Goal: Task Accomplishment & Management: Manage account settings

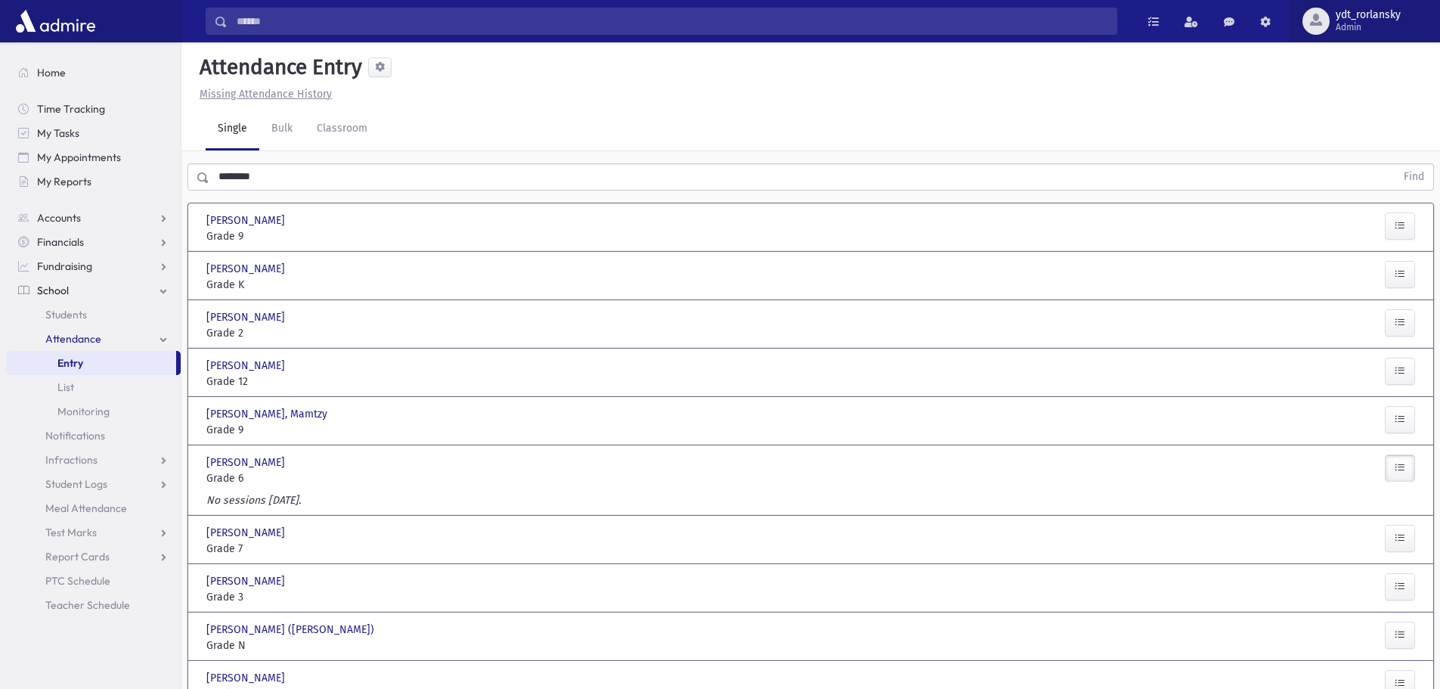
click at [1344, 24] on span "Admin" at bounding box center [1368, 27] width 65 height 12
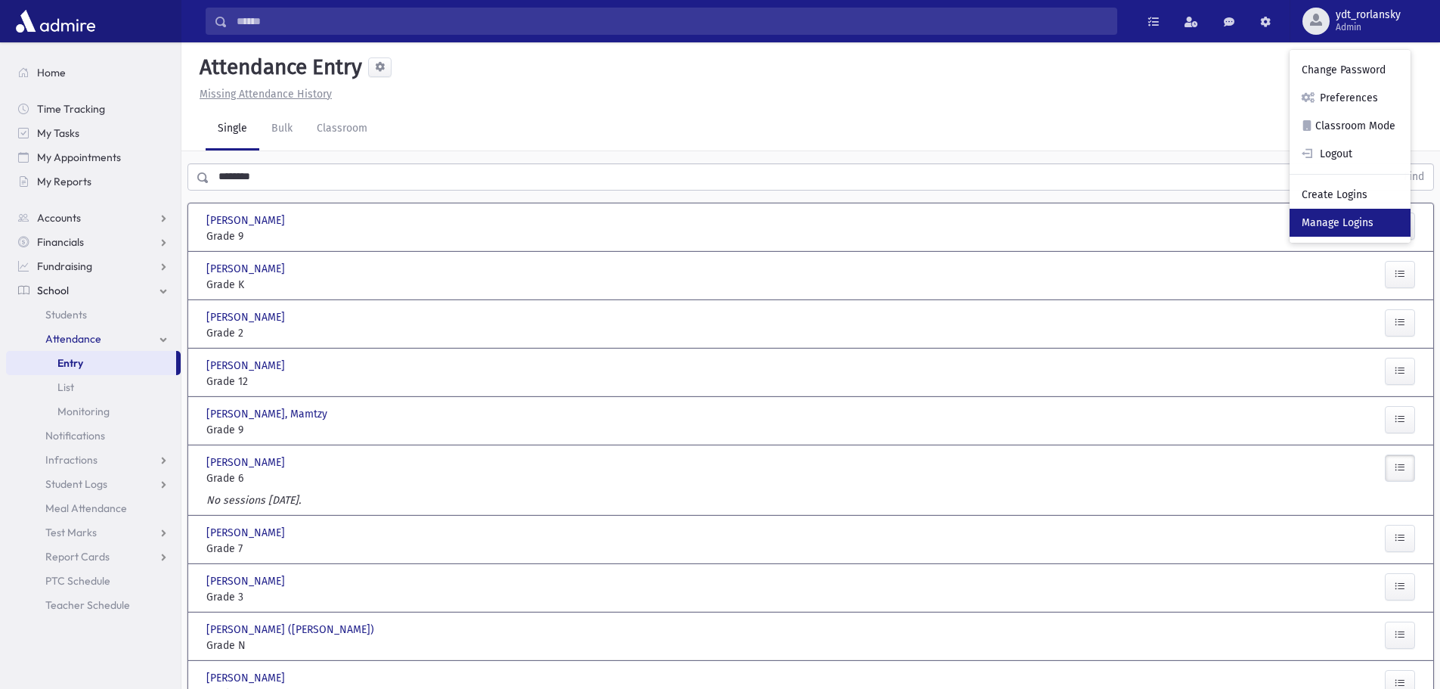
click at [1337, 222] on link "Manage Logins" at bounding box center [1350, 223] width 121 height 28
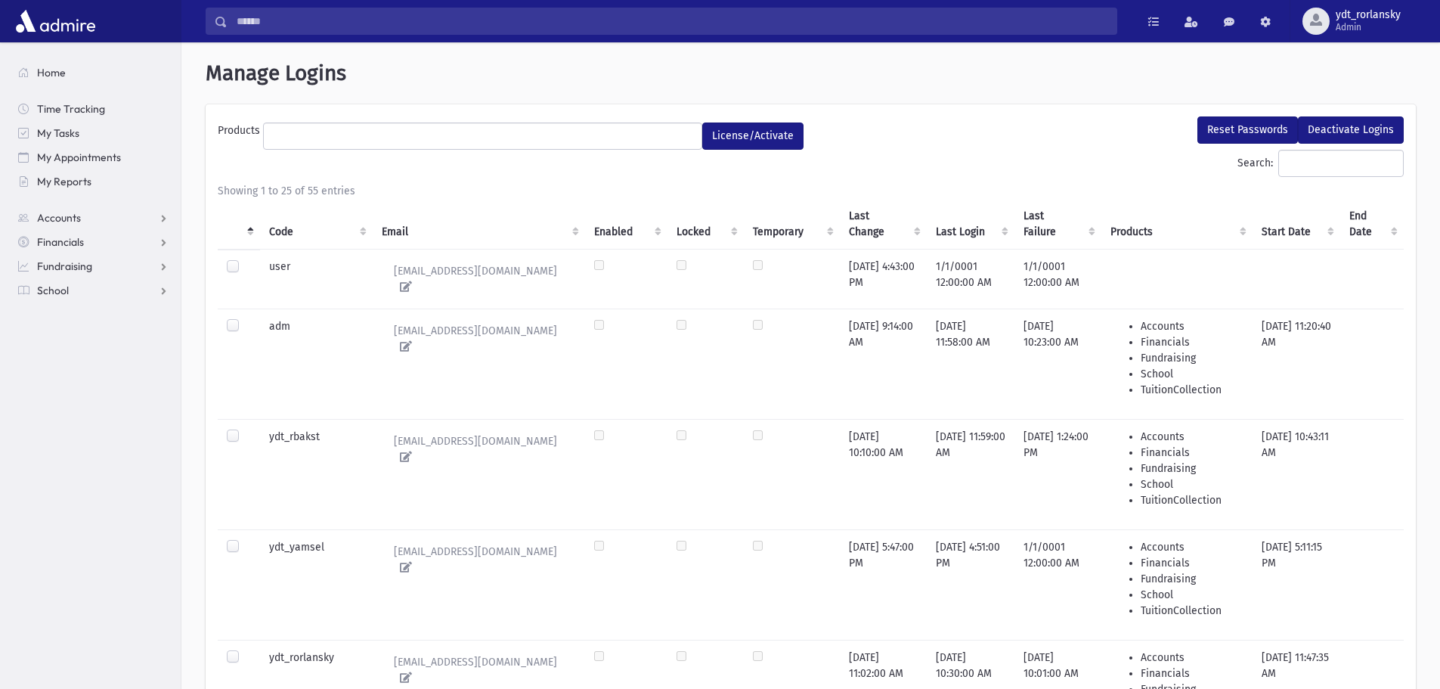
select select
click at [1370, 29] on span "Admin" at bounding box center [1368, 27] width 65 height 12
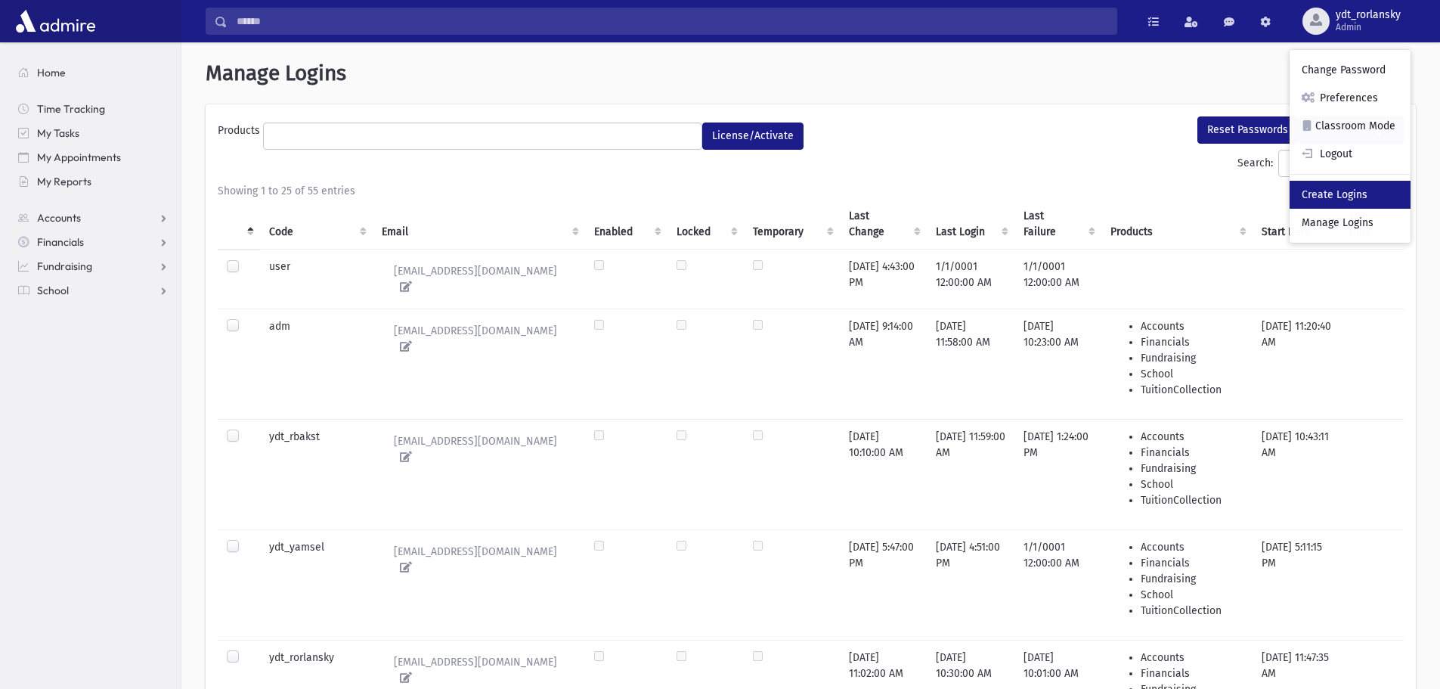
click at [1355, 184] on link "Create Logins" at bounding box center [1350, 195] width 121 height 28
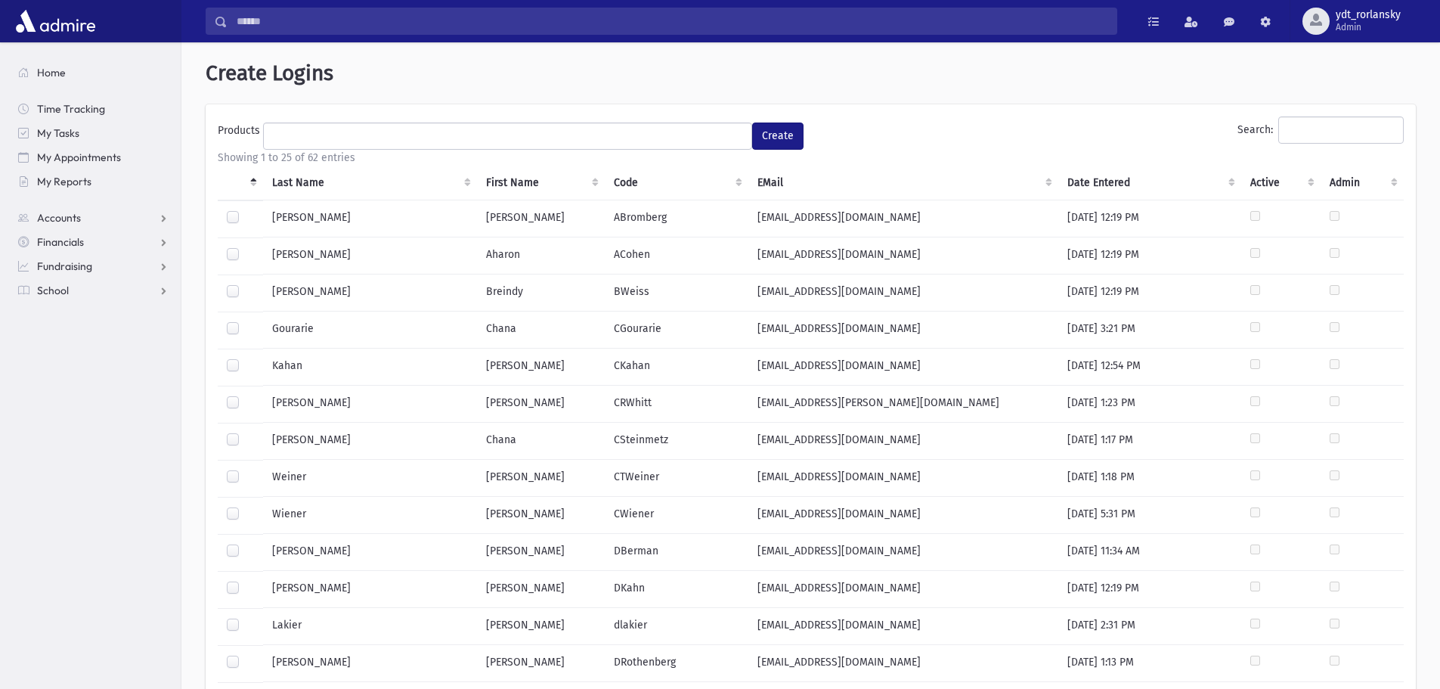
click at [287, 177] on th "Last Name" at bounding box center [370, 183] width 214 height 35
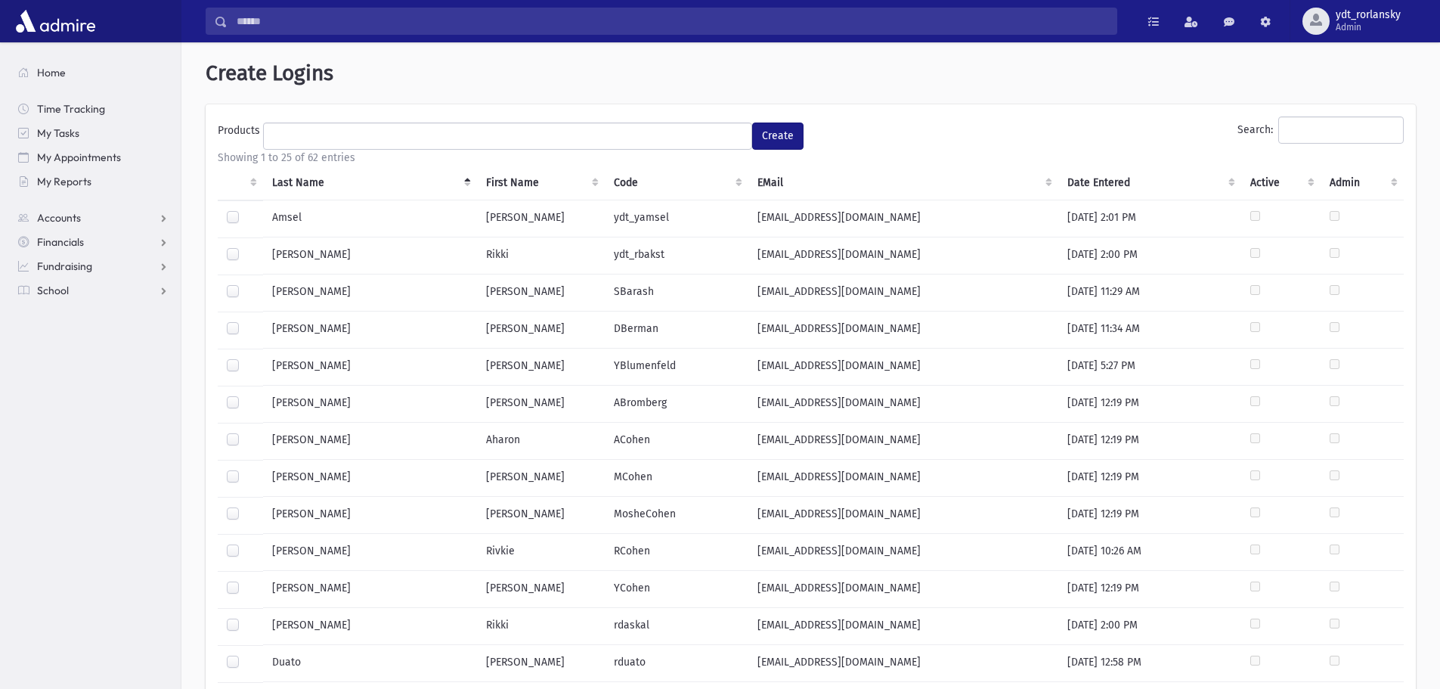
click at [245, 506] on label at bounding box center [245, 506] width 0 height 0
click at [245, 581] on label at bounding box center [245, 581] width 0 height 0
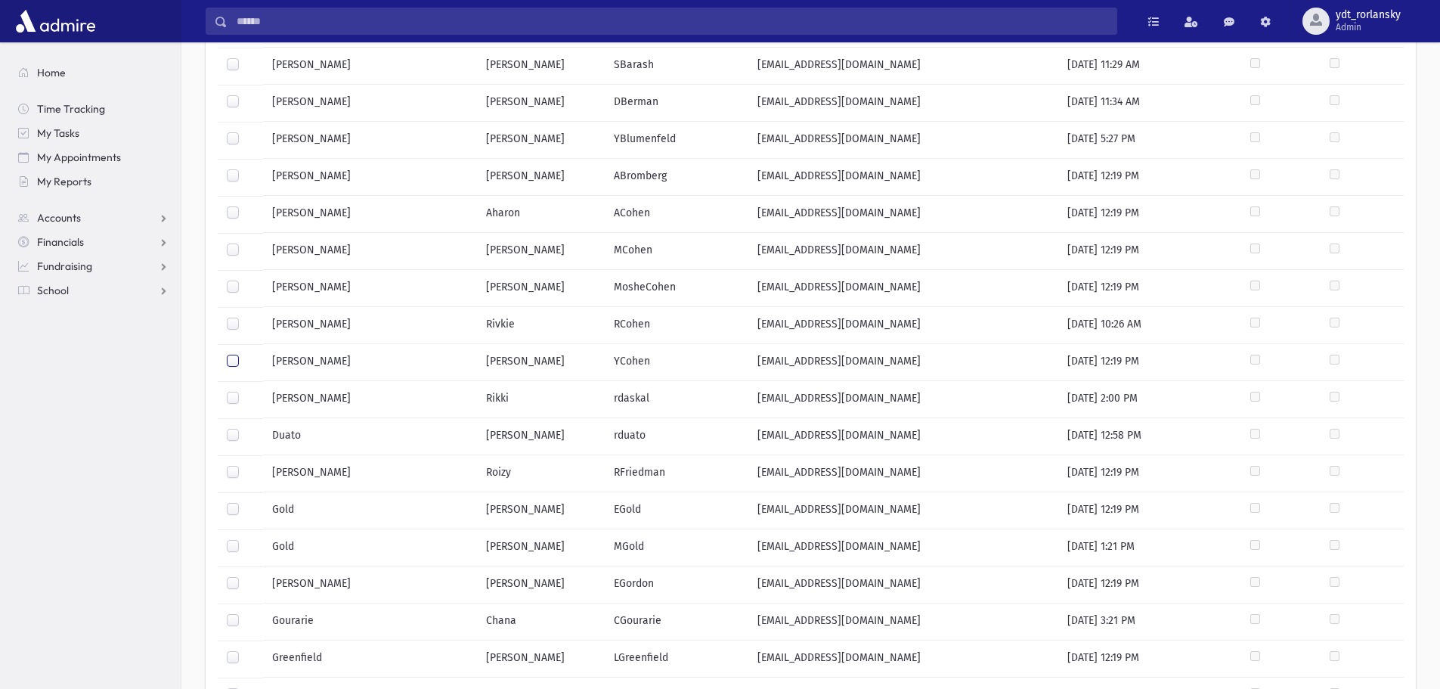
scroll to position [302, 0]
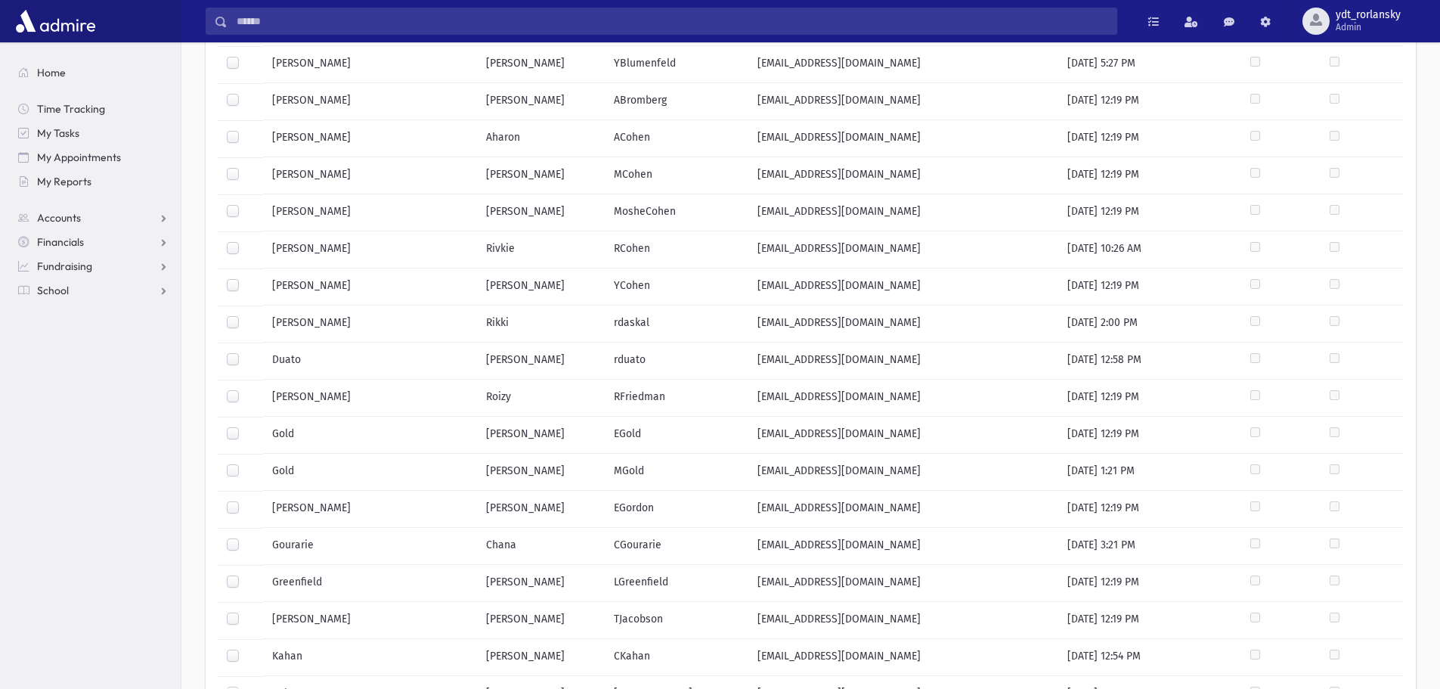
click at [245, 574] on label at bounding box center [245, 574] width 0 height 0
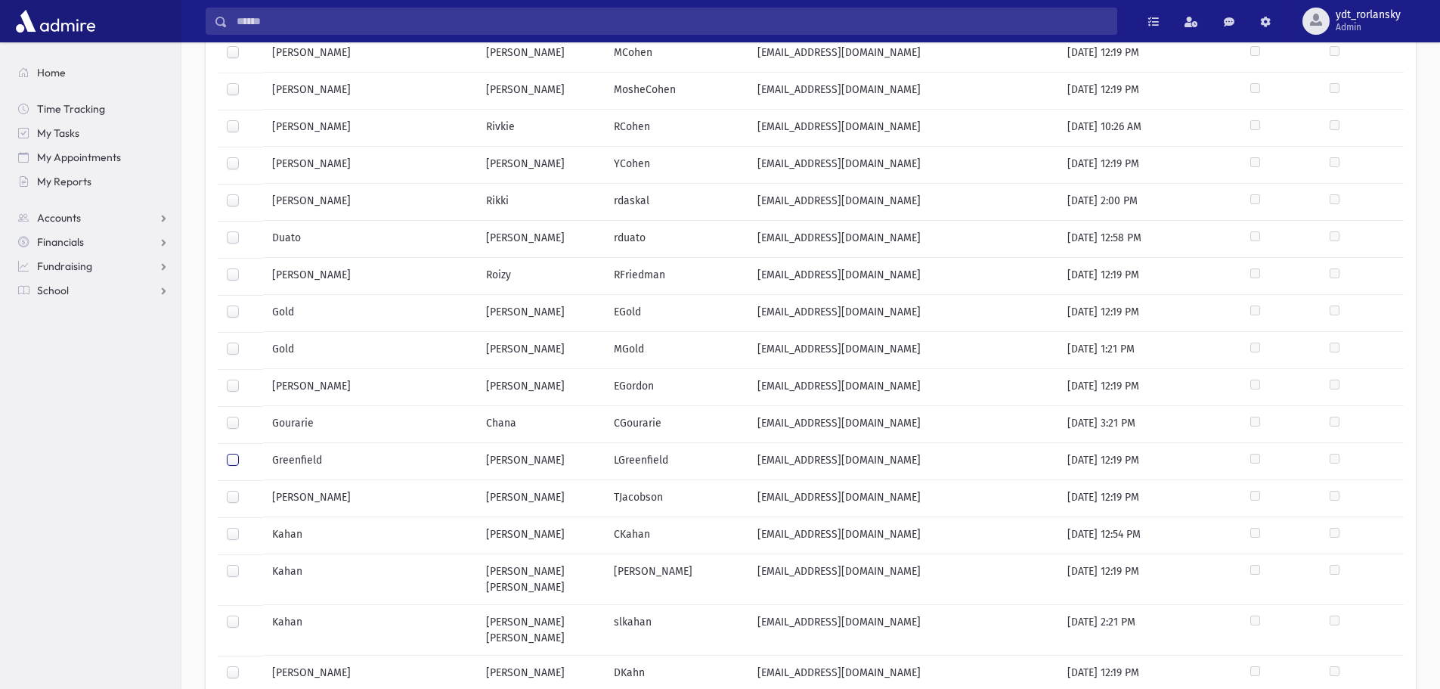
scroll to position [348, 0]
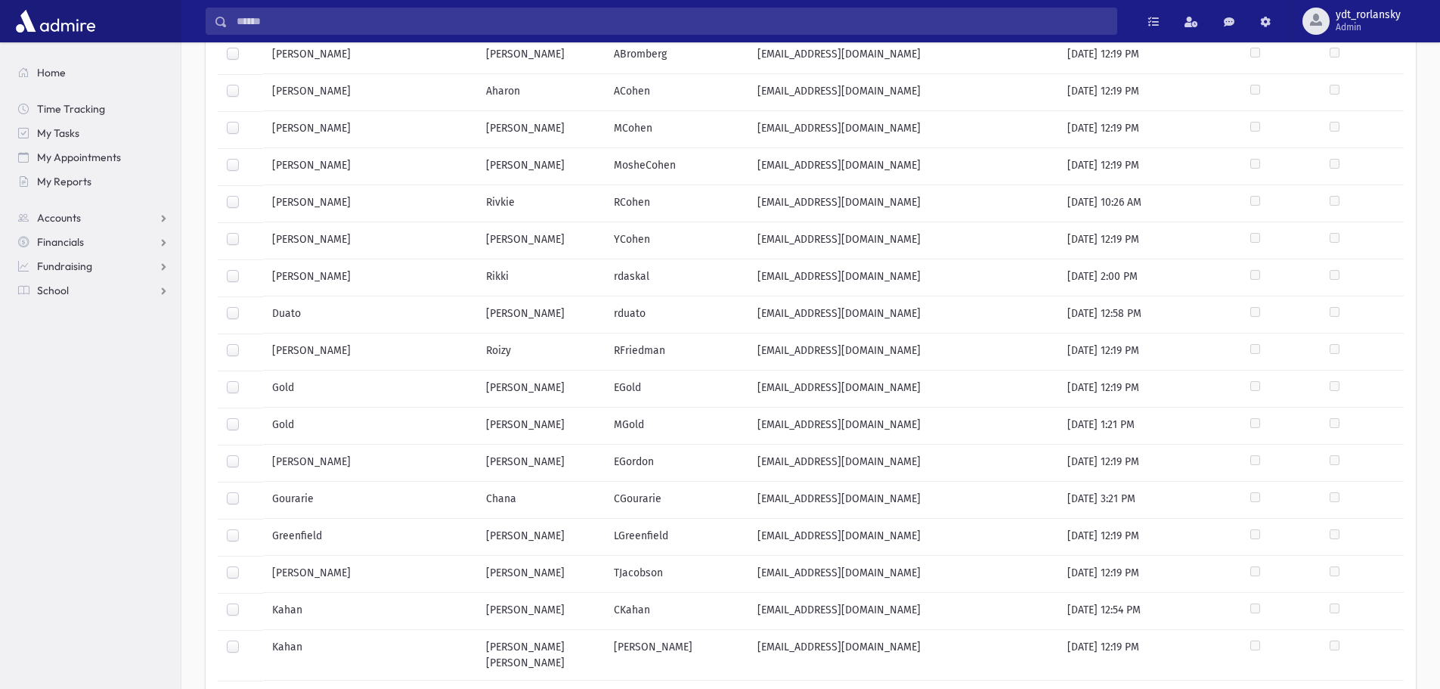
click at [245, 491] on label at bounding box center [245, 491] width 0 height 0
click at [245, 343] on label at bounding box center [245, 343] width 0 height 0
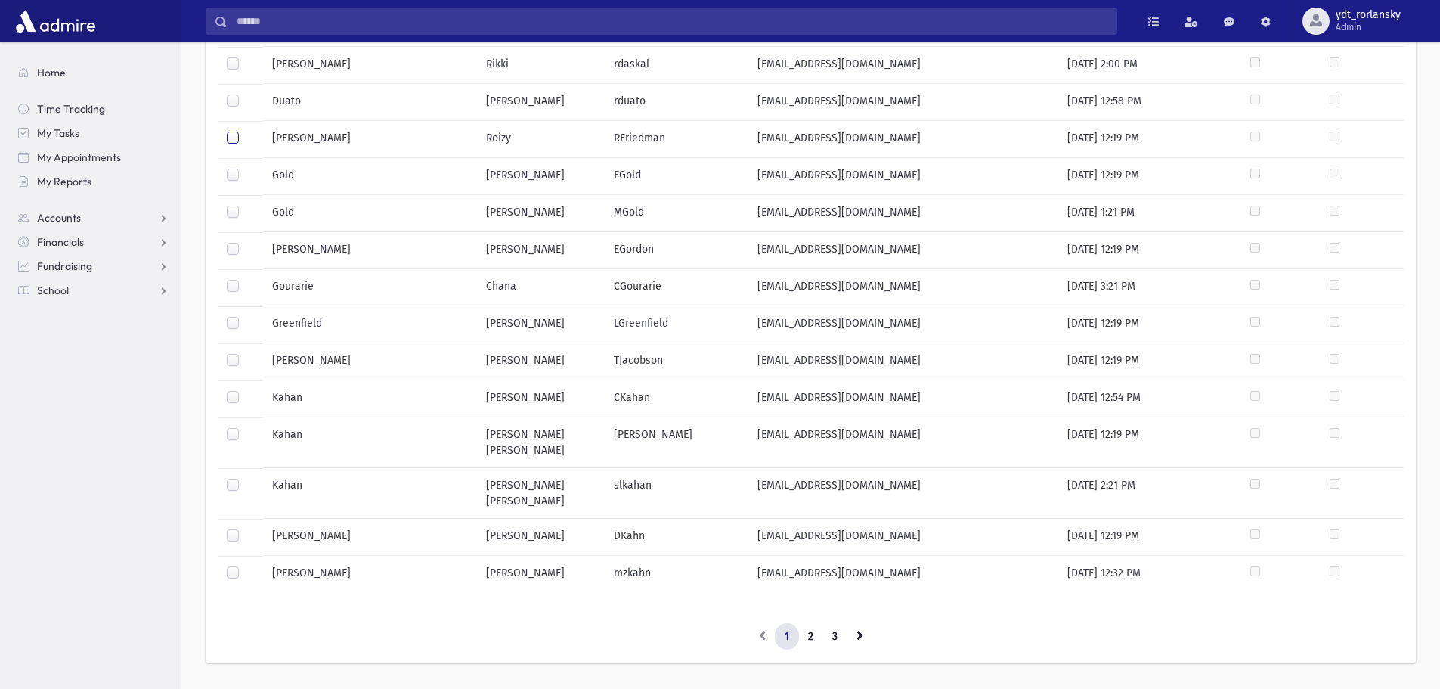
scroll to position [575, 0]
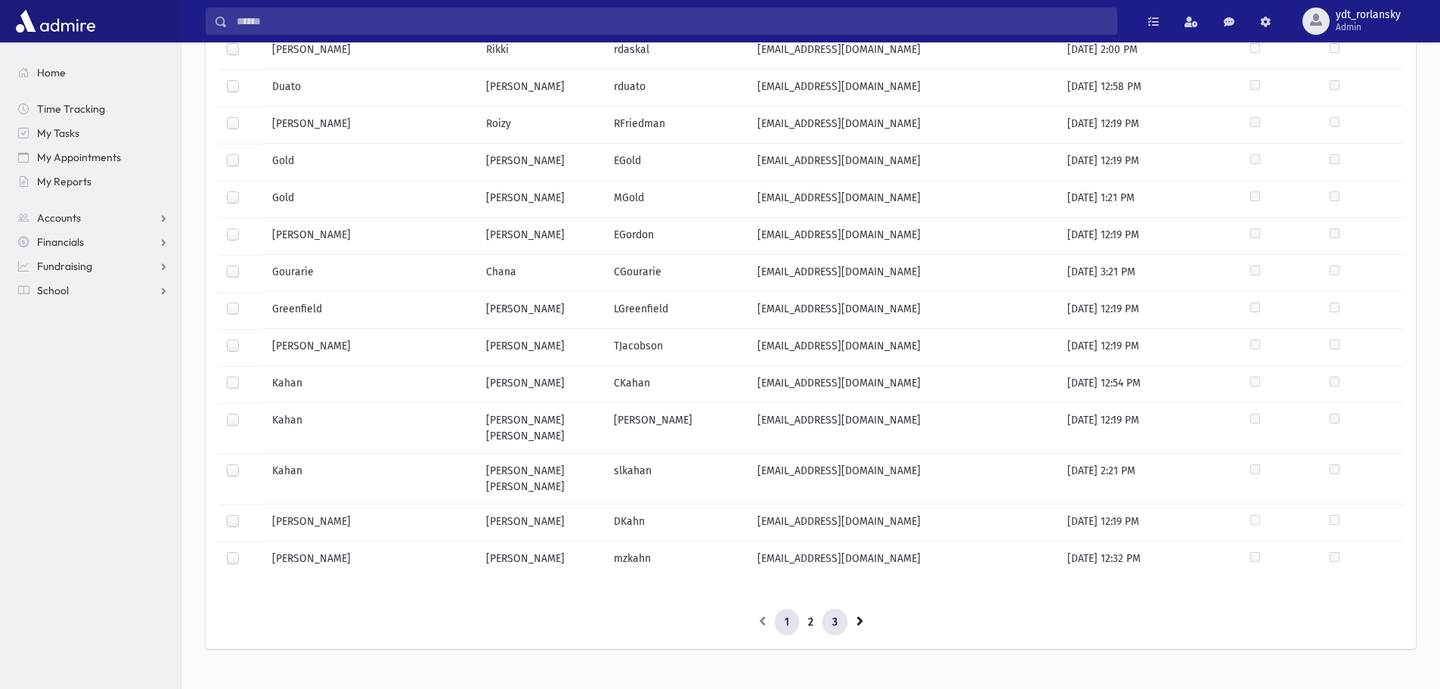
click at [837, 608] on link "3" at bounding box center [834, 621] width 25 height 27
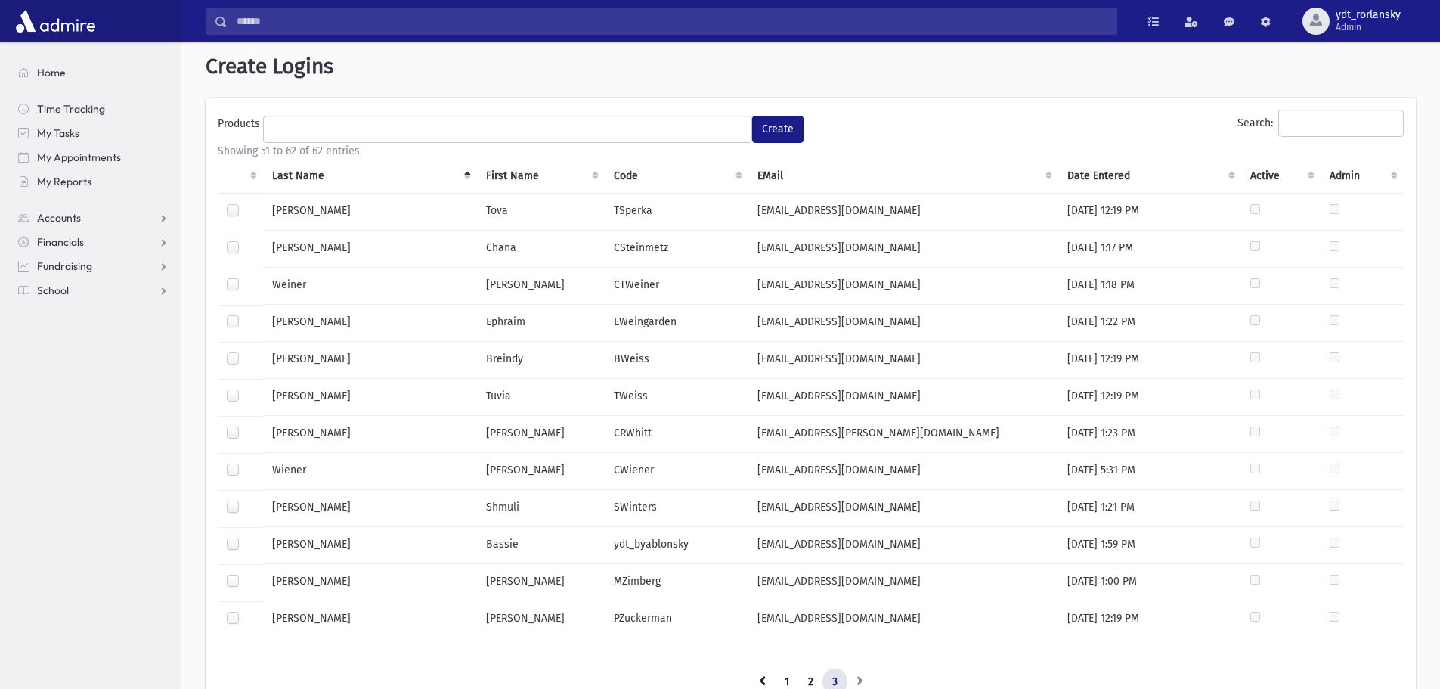
scroll to position [0, 0]
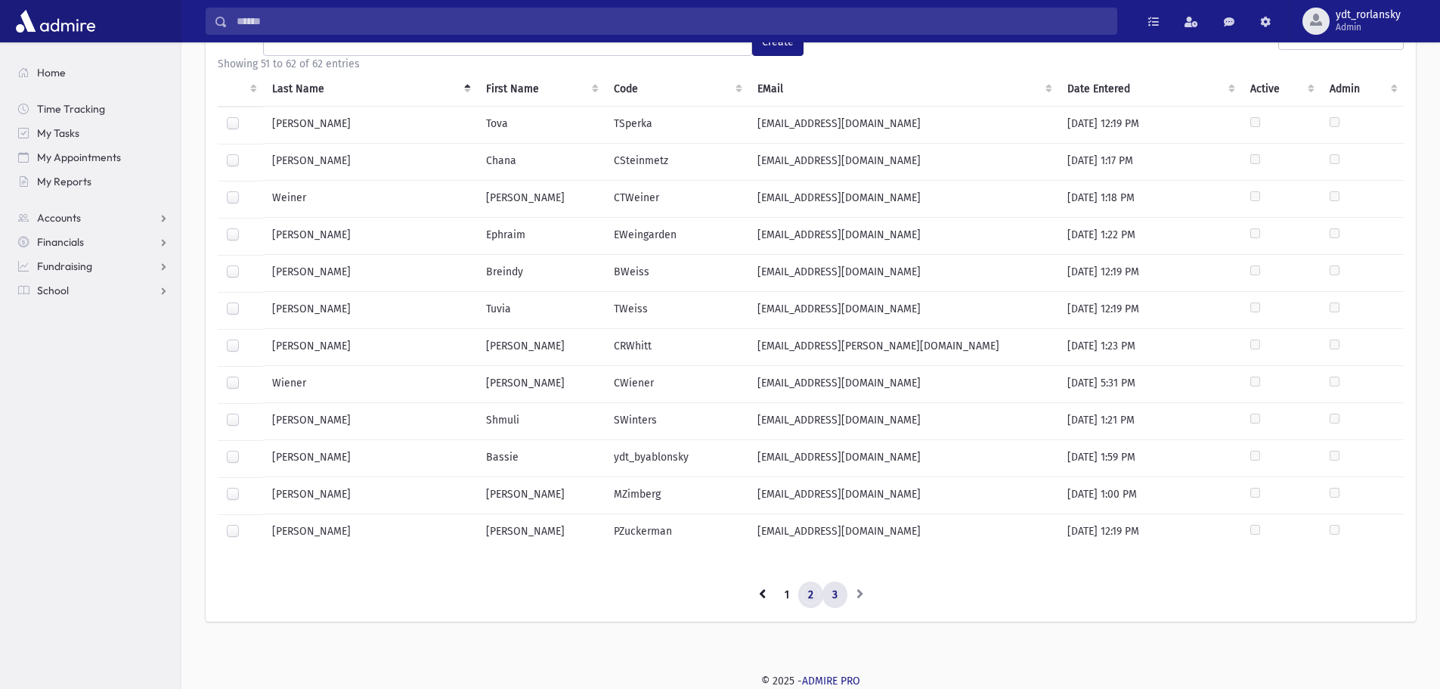
click at [809, 598] on link "2" at bounding box center [810, 594] width 25 height 27
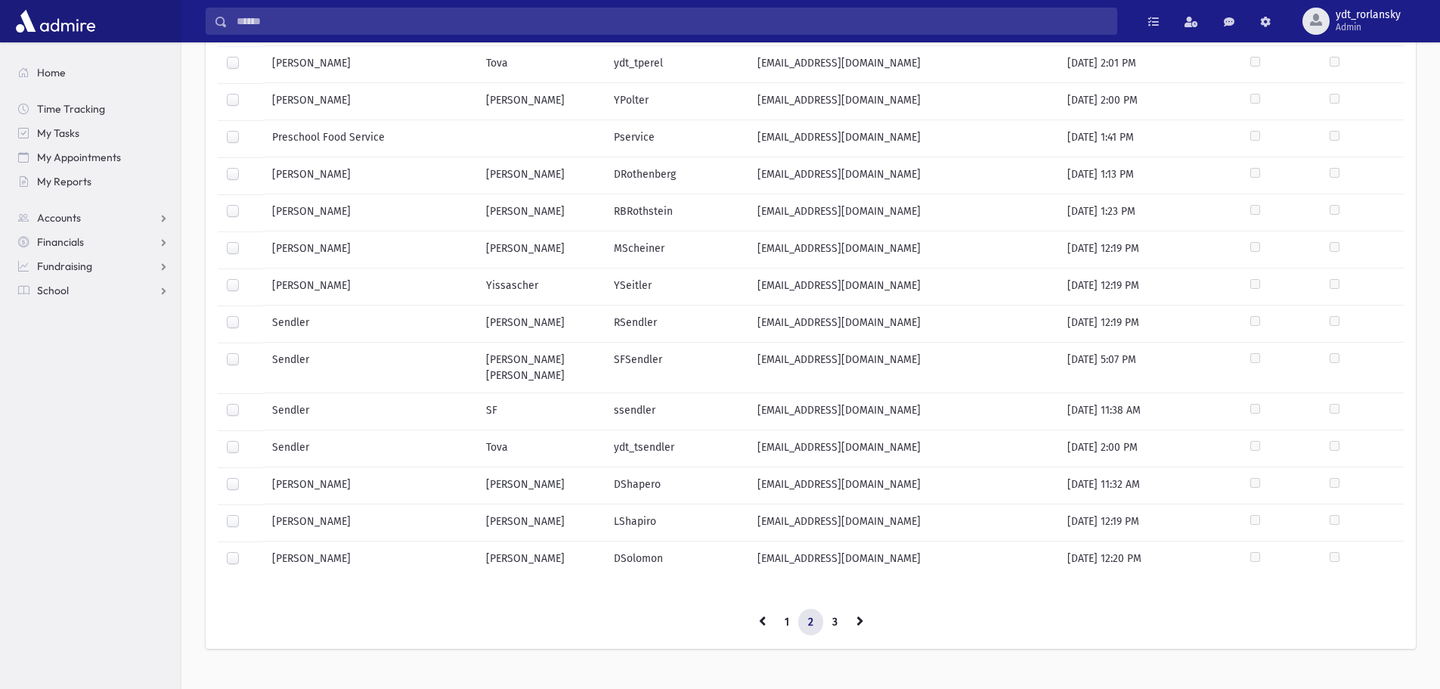
click at [245, 514] on label at bounding box center [245, 514] width 0 height 0
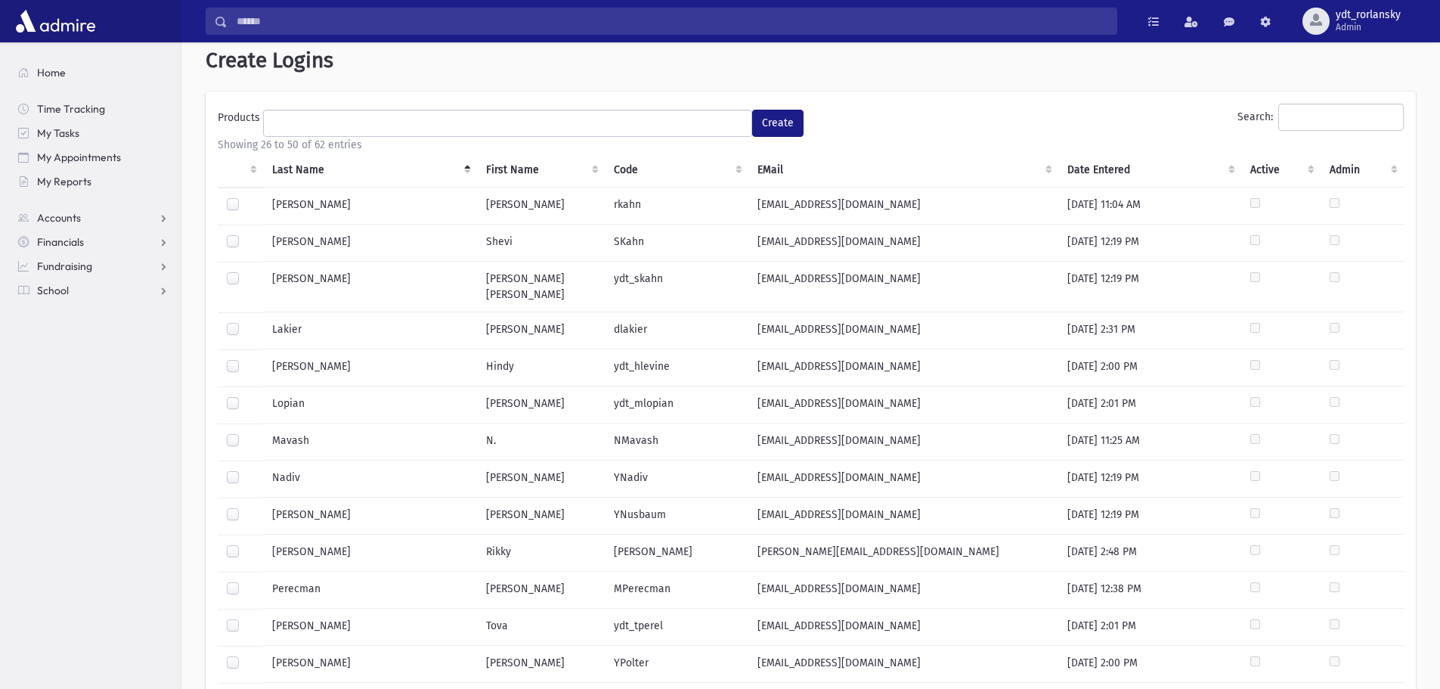
scroll to position [0, 0]
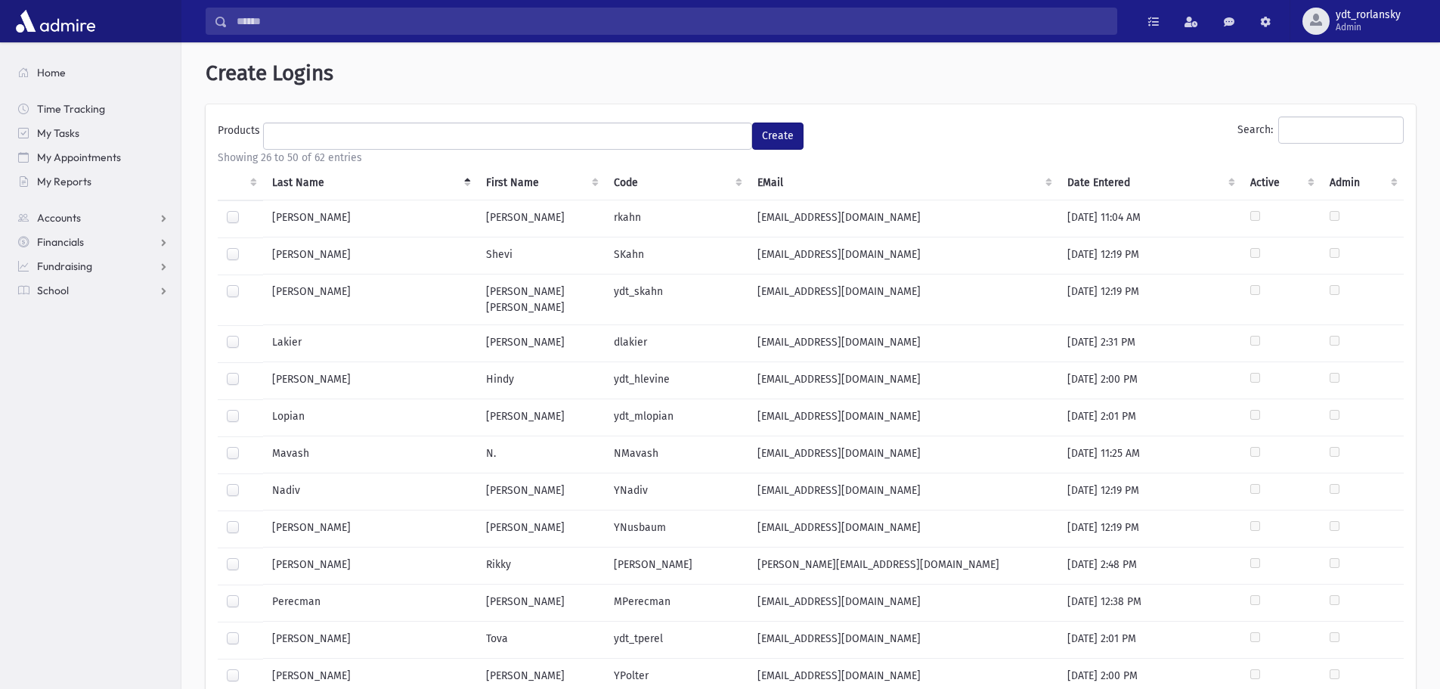
click at [731, 142] on ul at bounding box center [508, 134] width 488 height 23
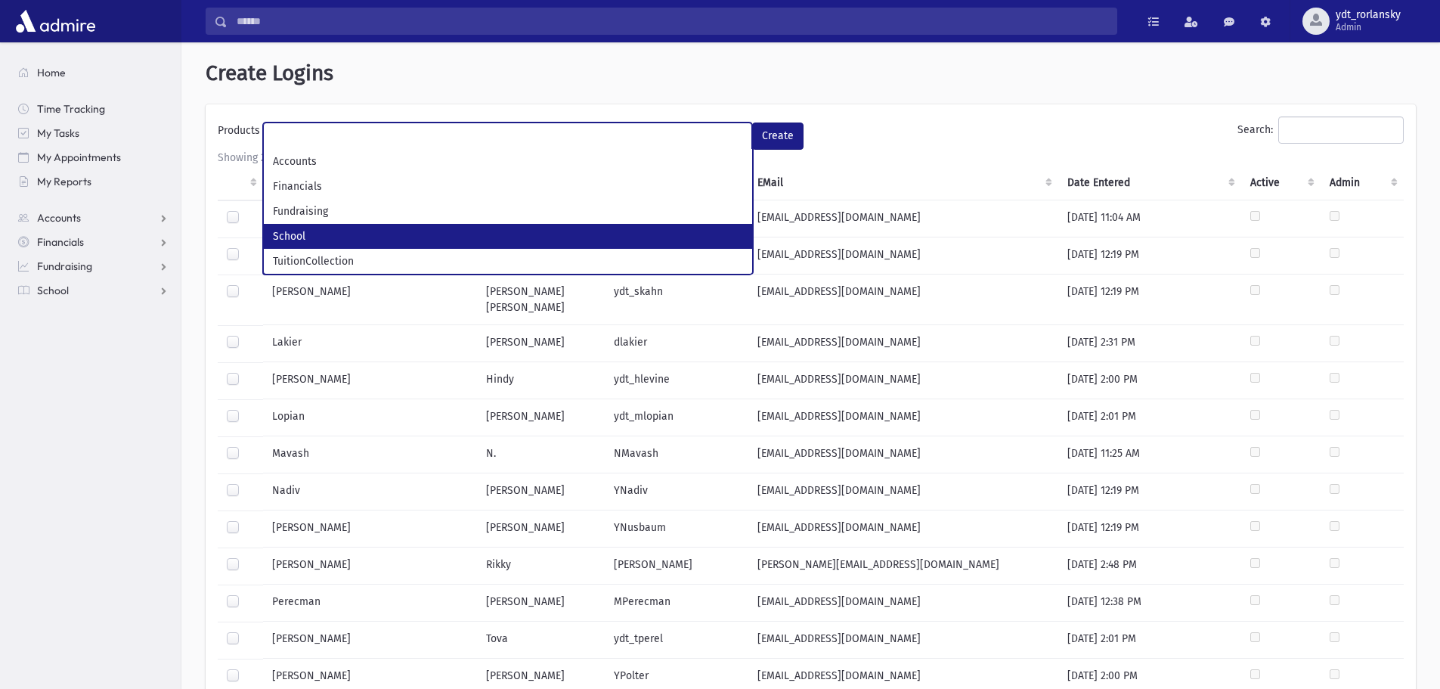
select select "*"
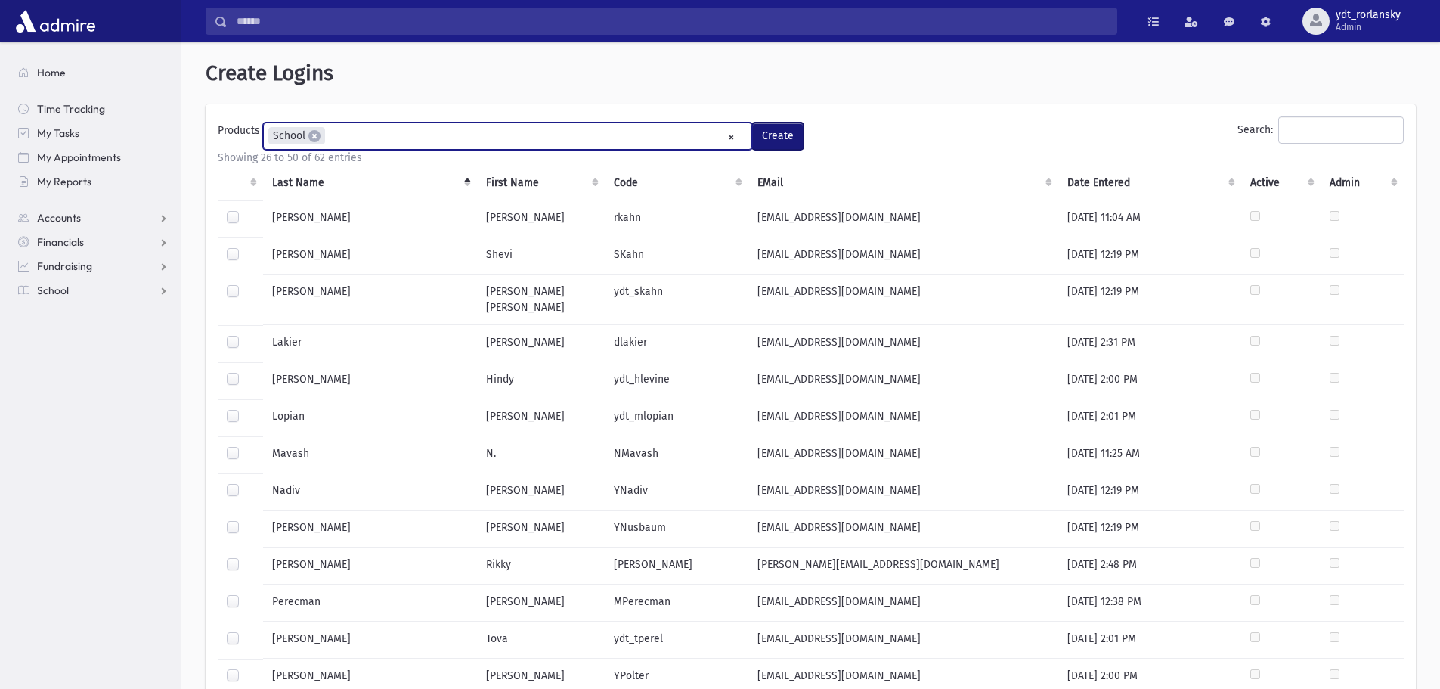
click at [789, 138] on button "Create" at bounding box center [777, 135] width 51 height 27
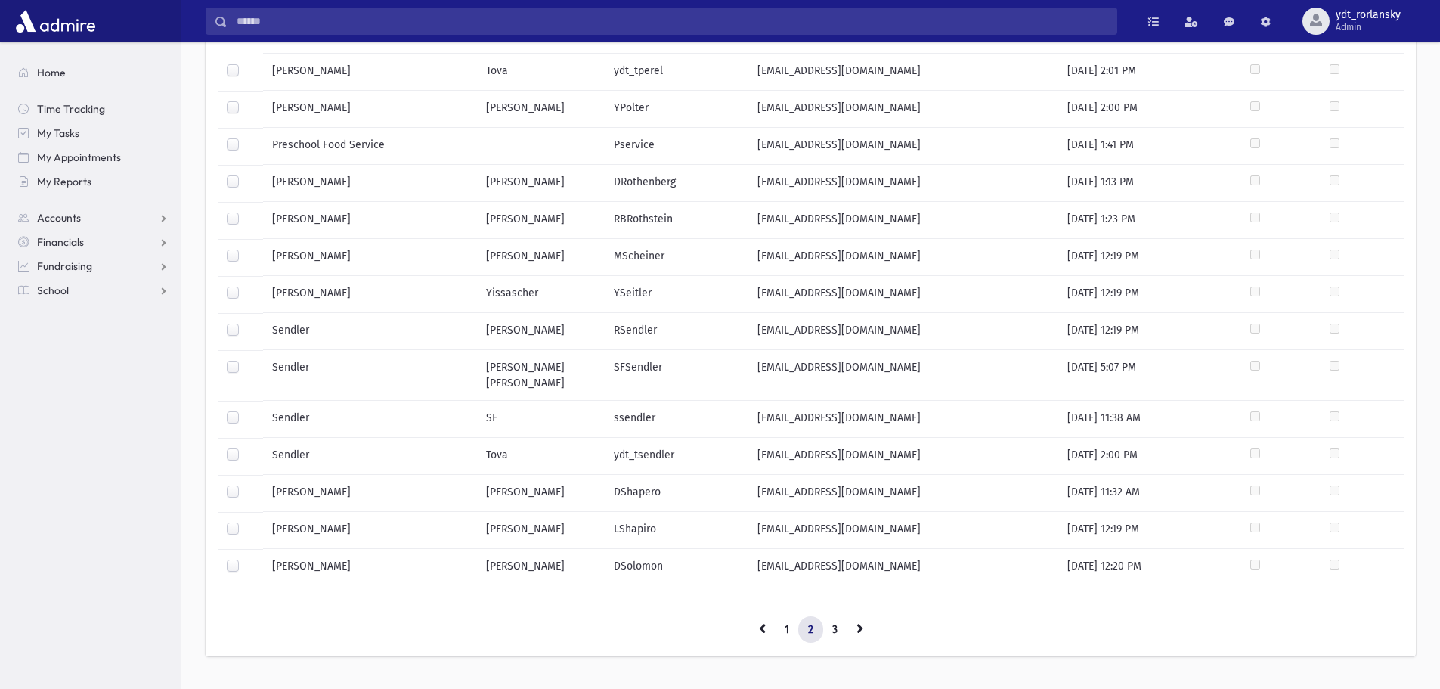
scroll to position [624, 0]
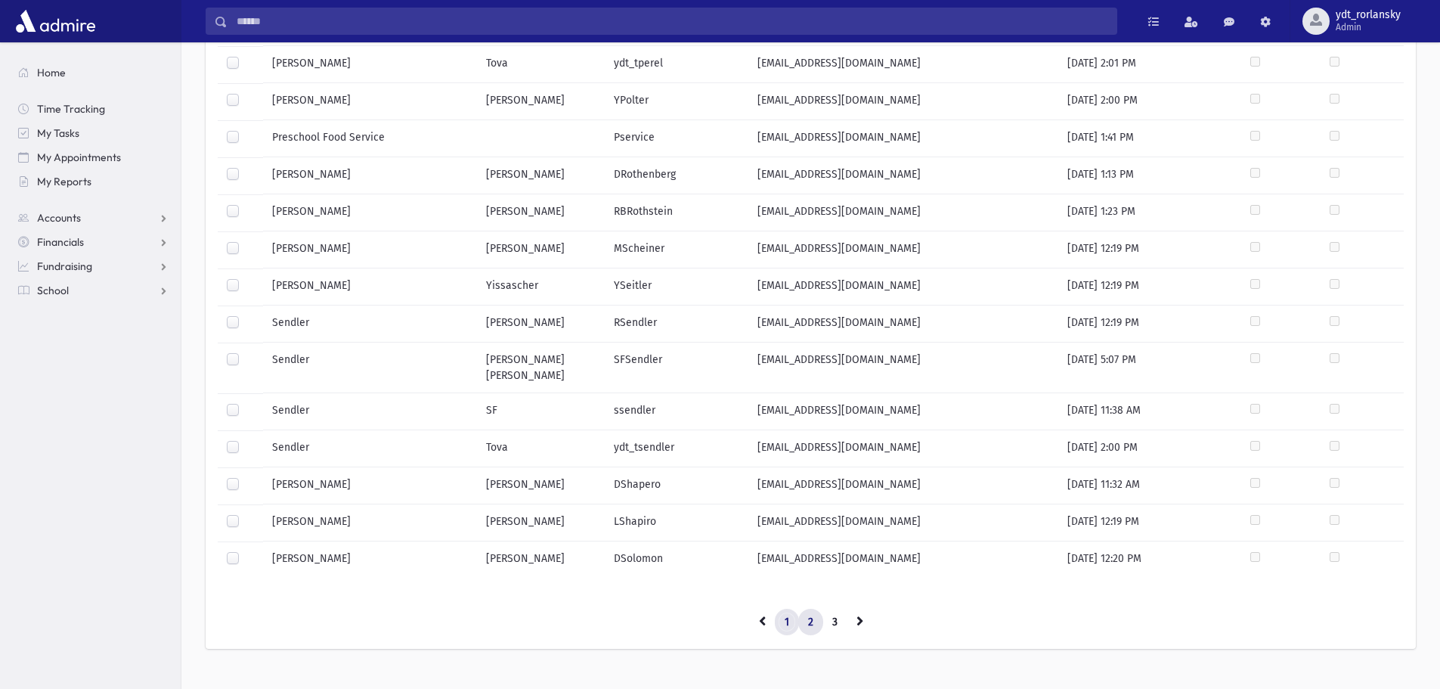
click at [782, 608] on link "1" at bounding box center [787, 621] width 24 height 27
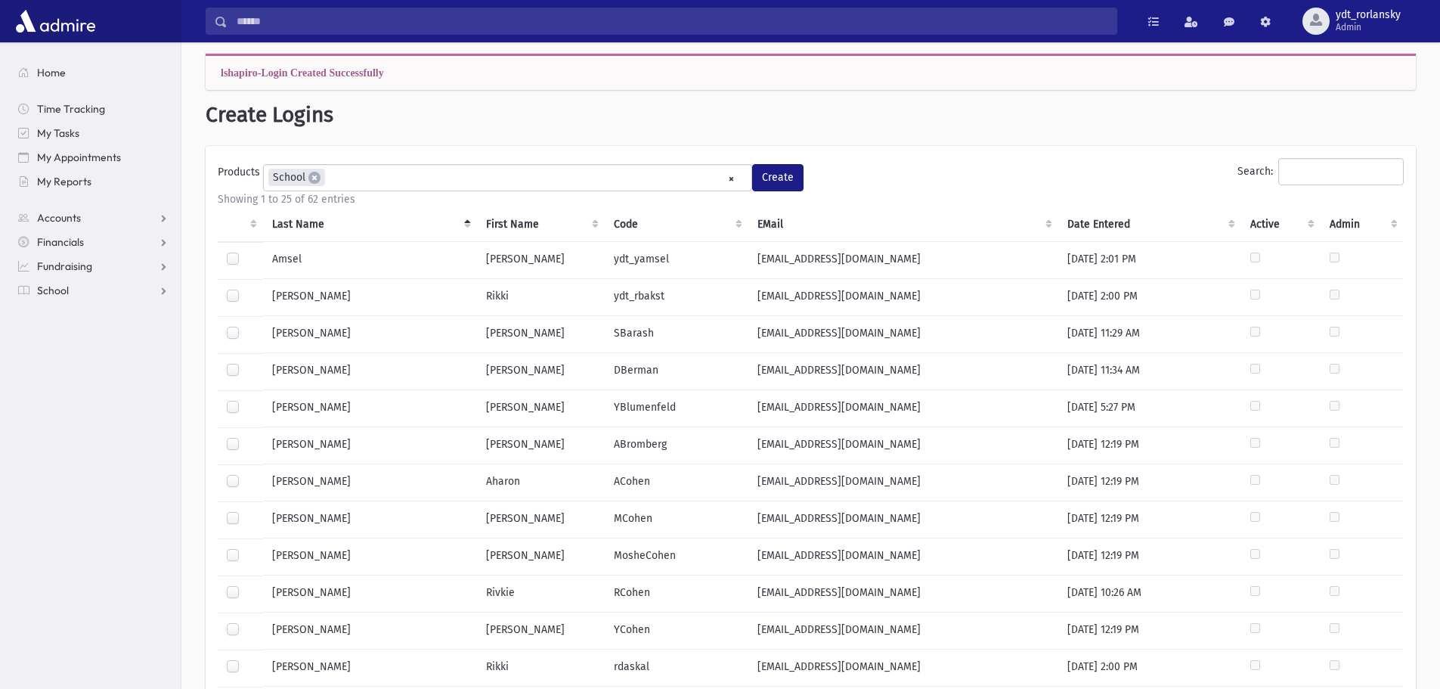
scroll to position [0, 0]
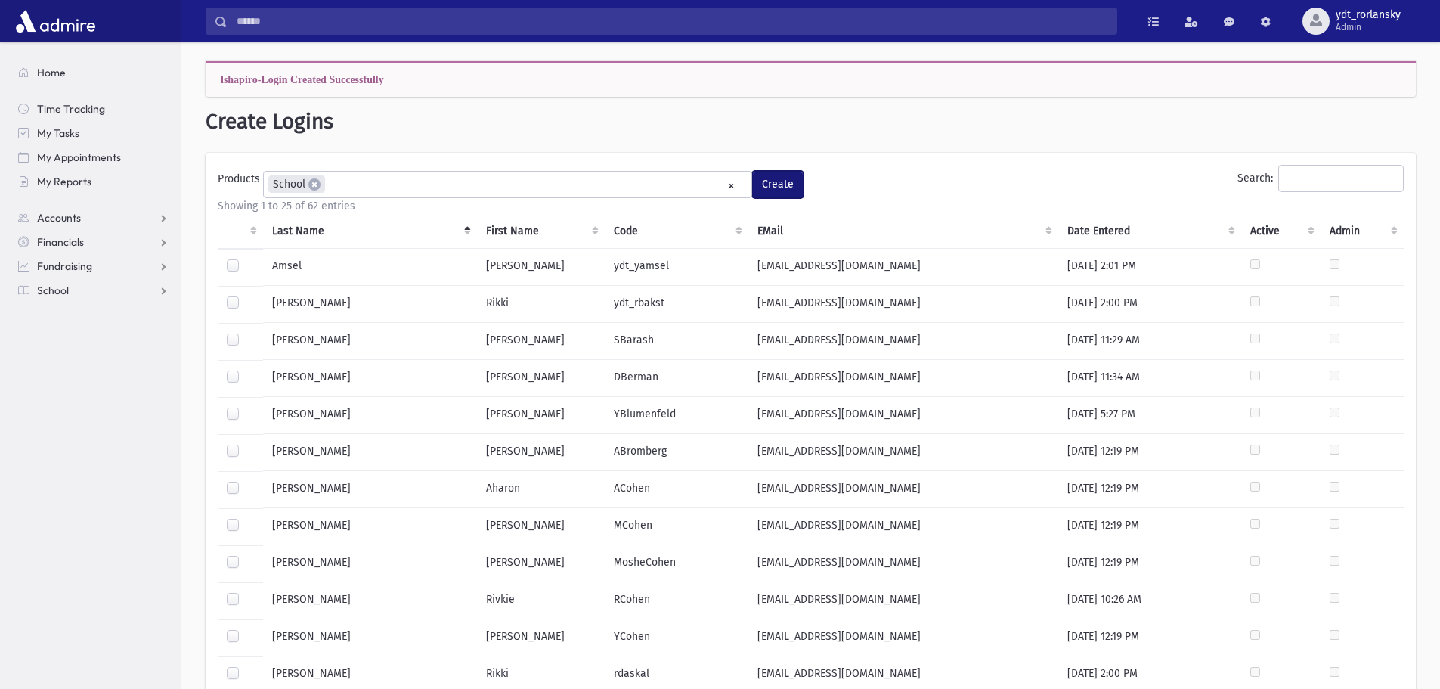
click at [780, 180] on button "Create" at bounding box center [777, 184] width 51 height 27
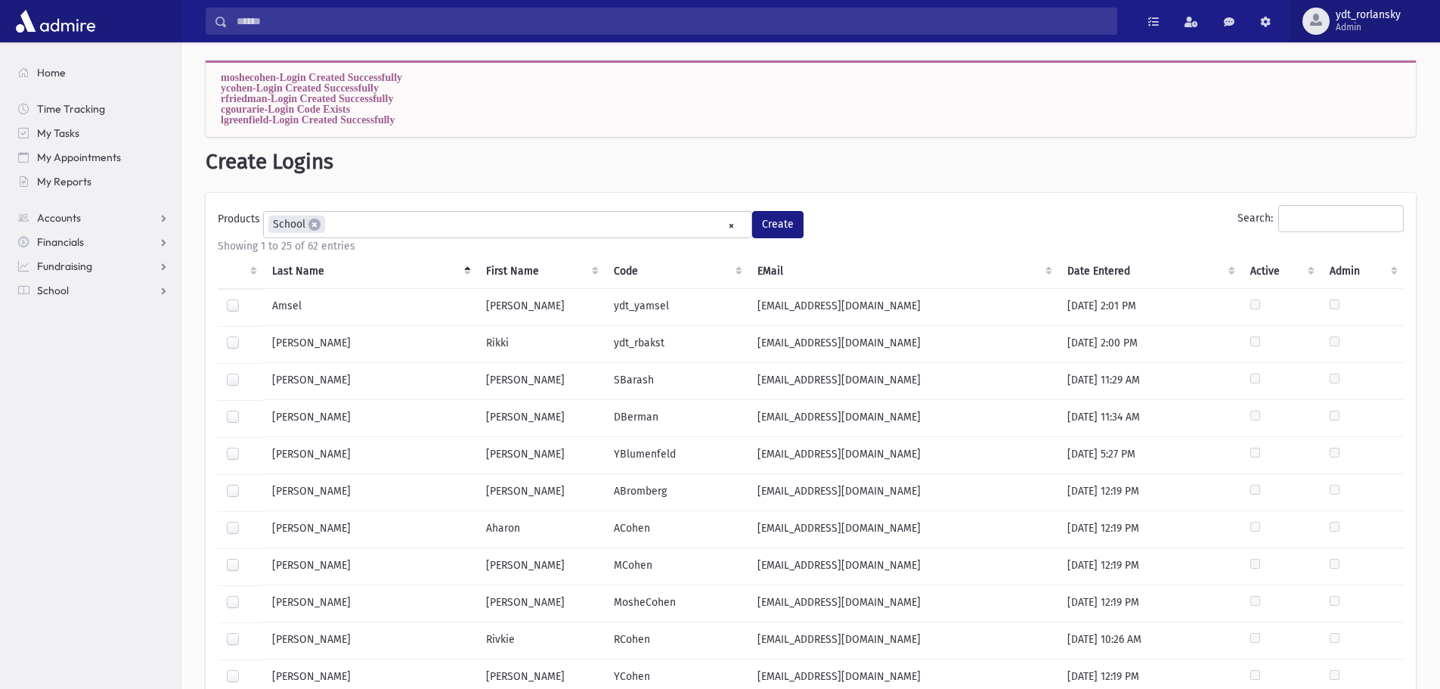
click at [1363, 11] on span "ydt_rorlansky" at bounding box center [1368, 15] width 65 height 12
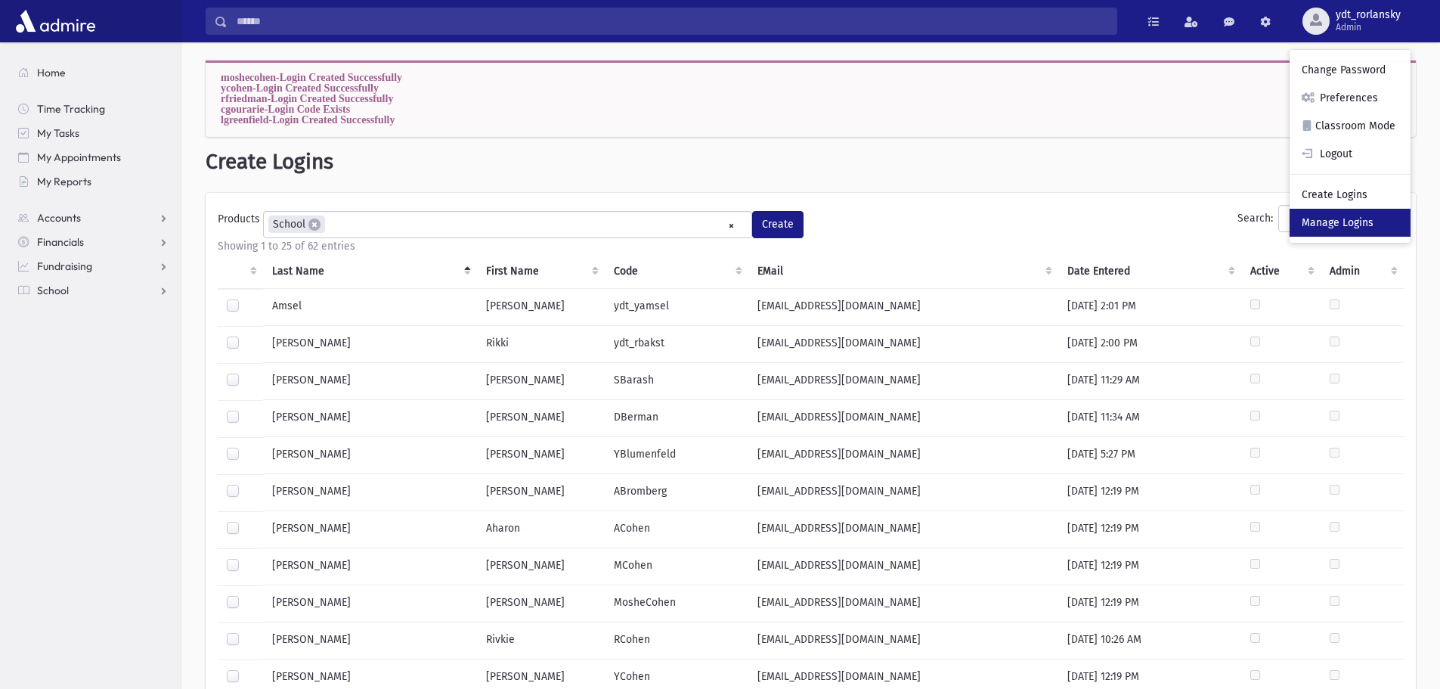
click at [1343, 221] on link "Manage Logins" at bounding box center [1350, 223] width 121 height 28
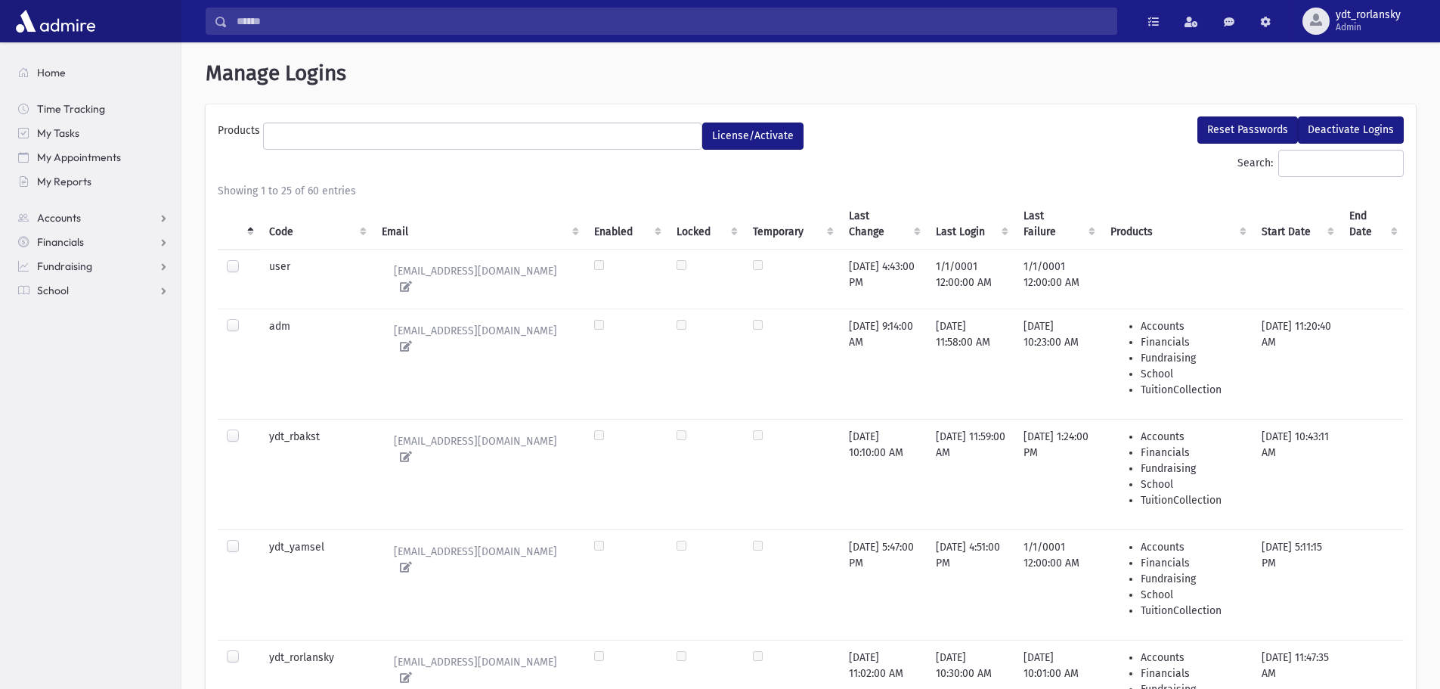
select select
click at [277, 233] on th "Code" at bounding box center [316, 224] width 113 height 51
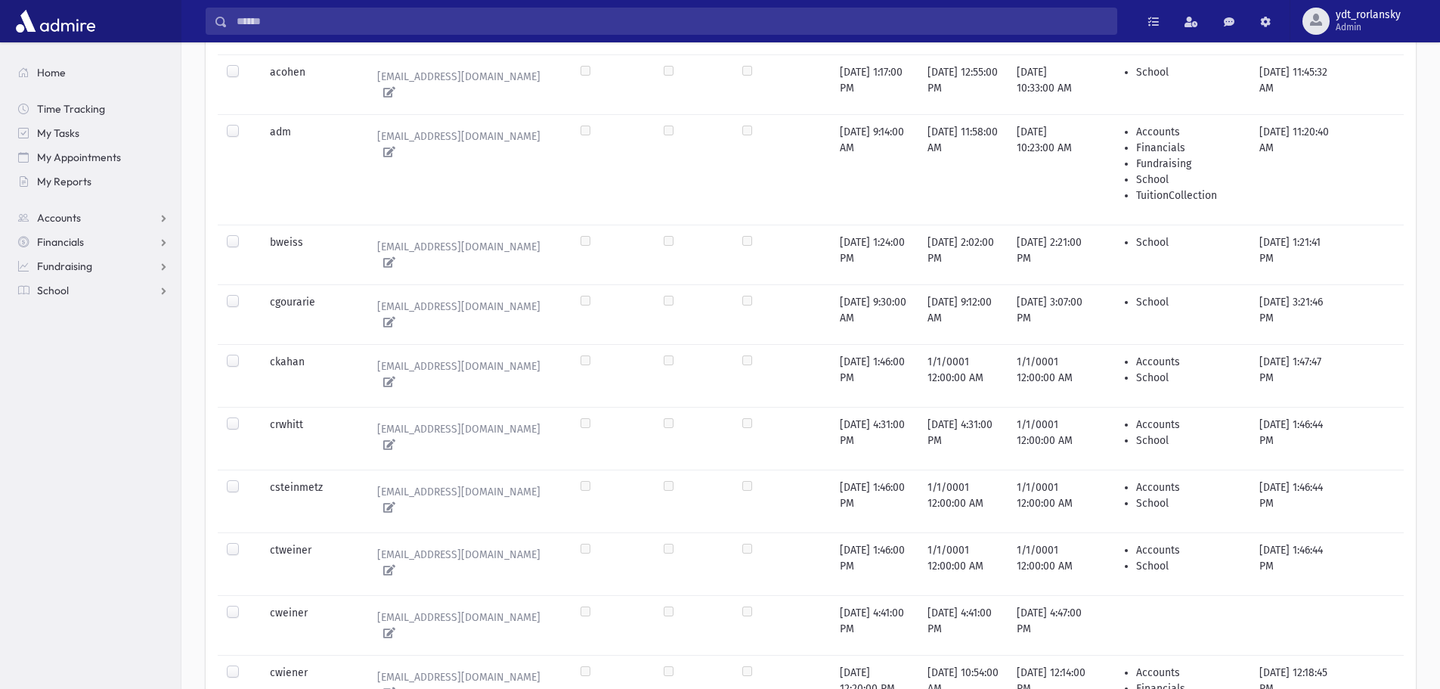
scroll to position [227, 0]
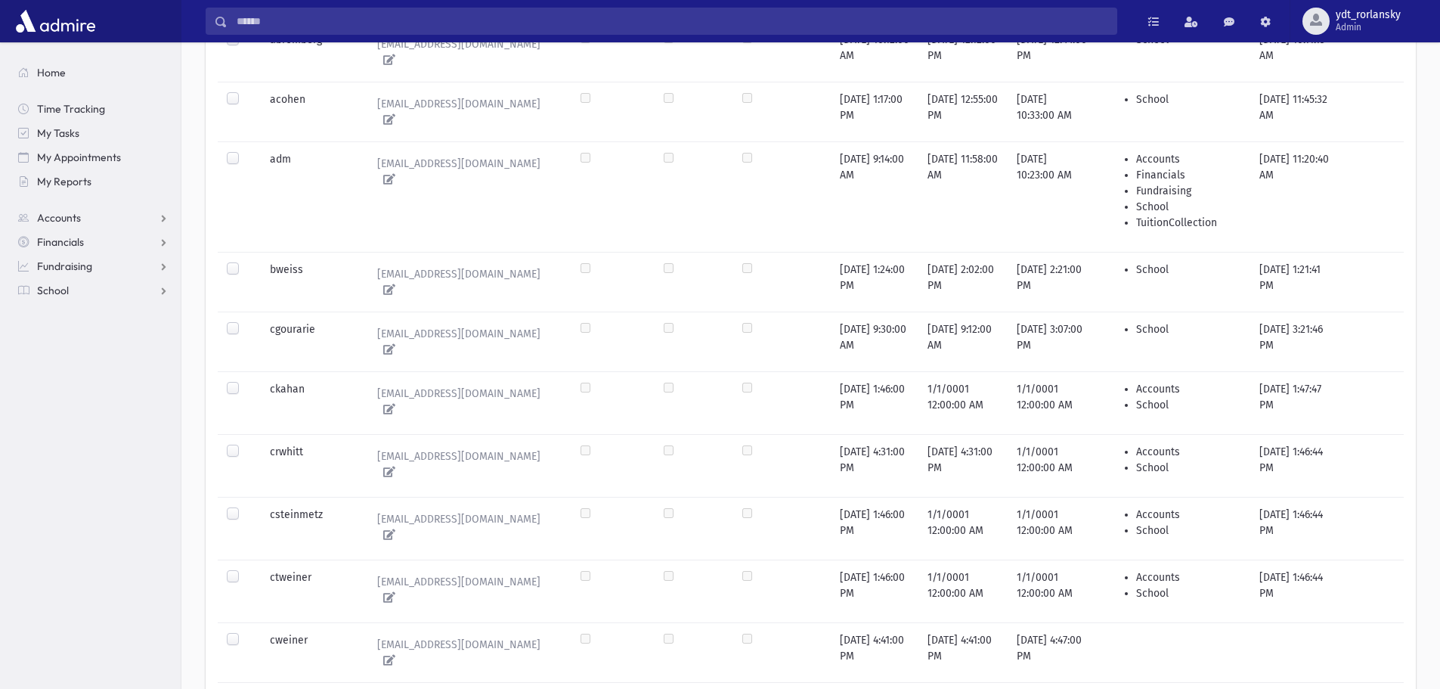
click at [245, 321] on label at bounding box center [245, 321] width 0 height 0
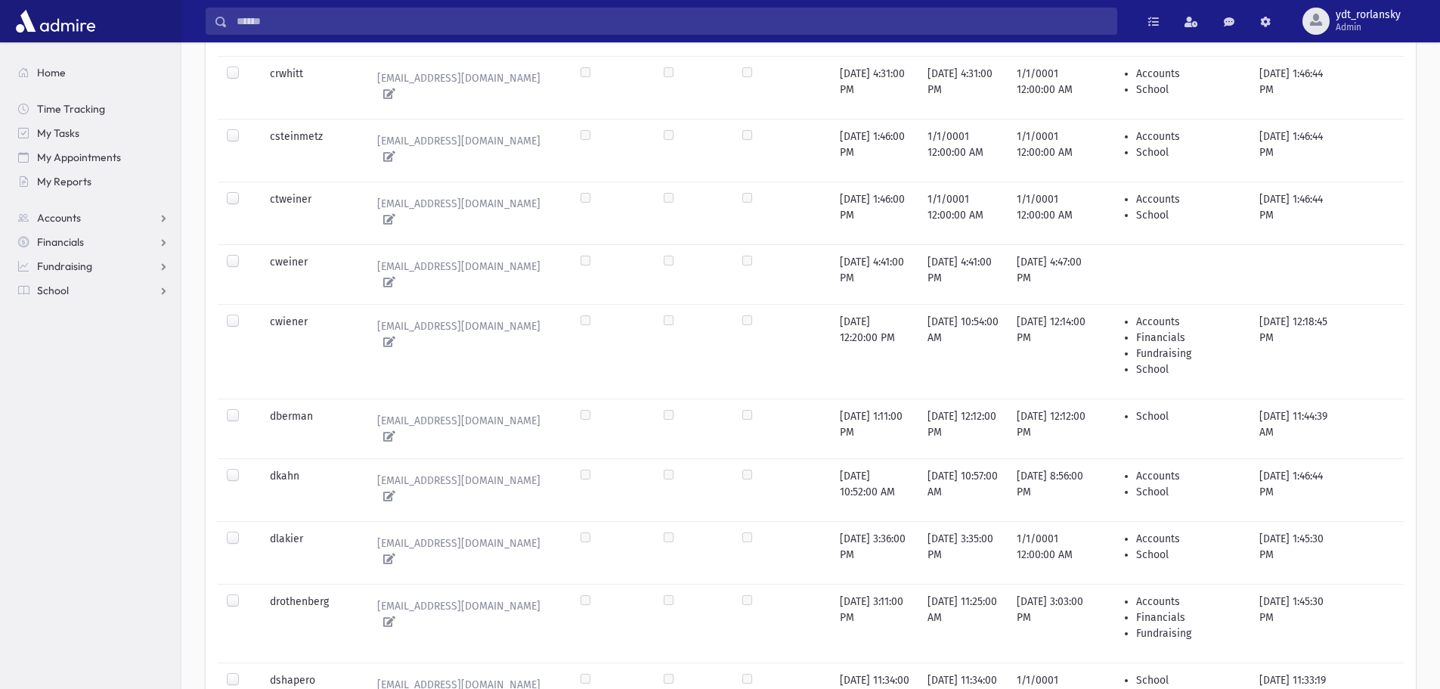
scroll to position [151, 0]
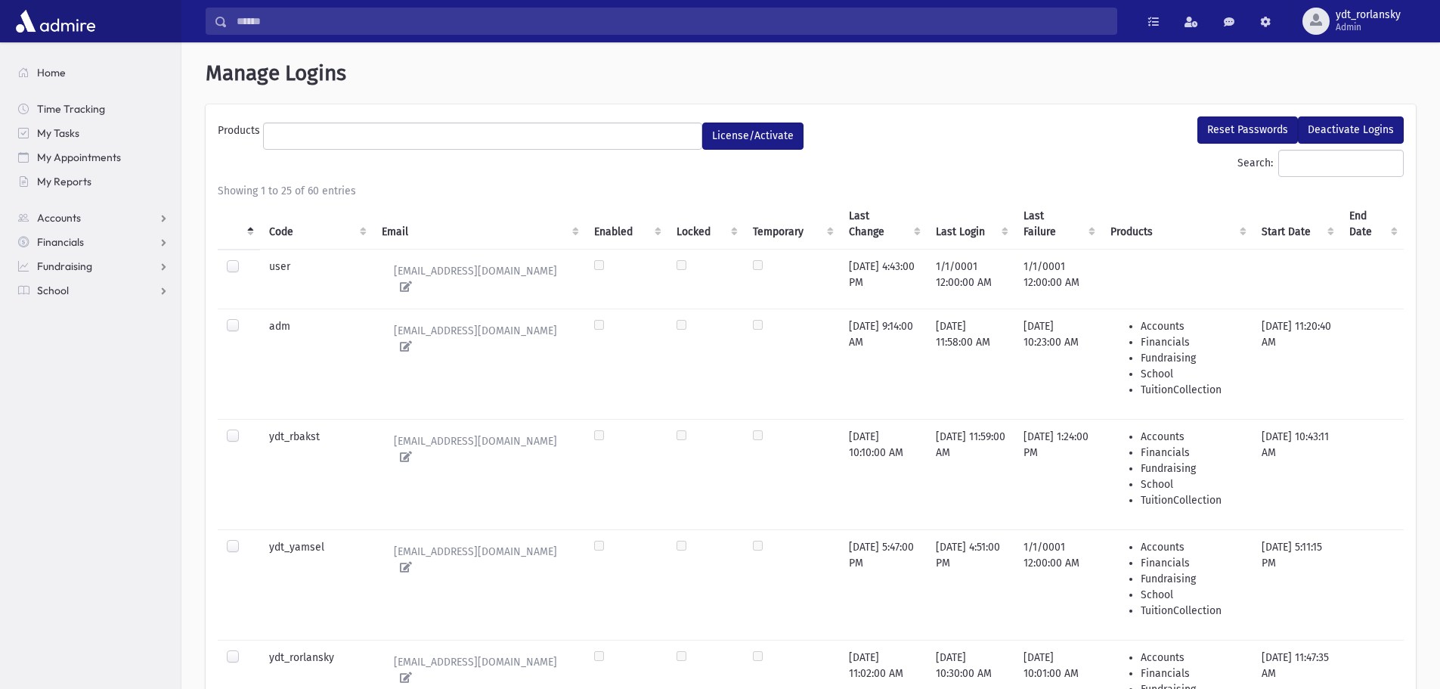
select select
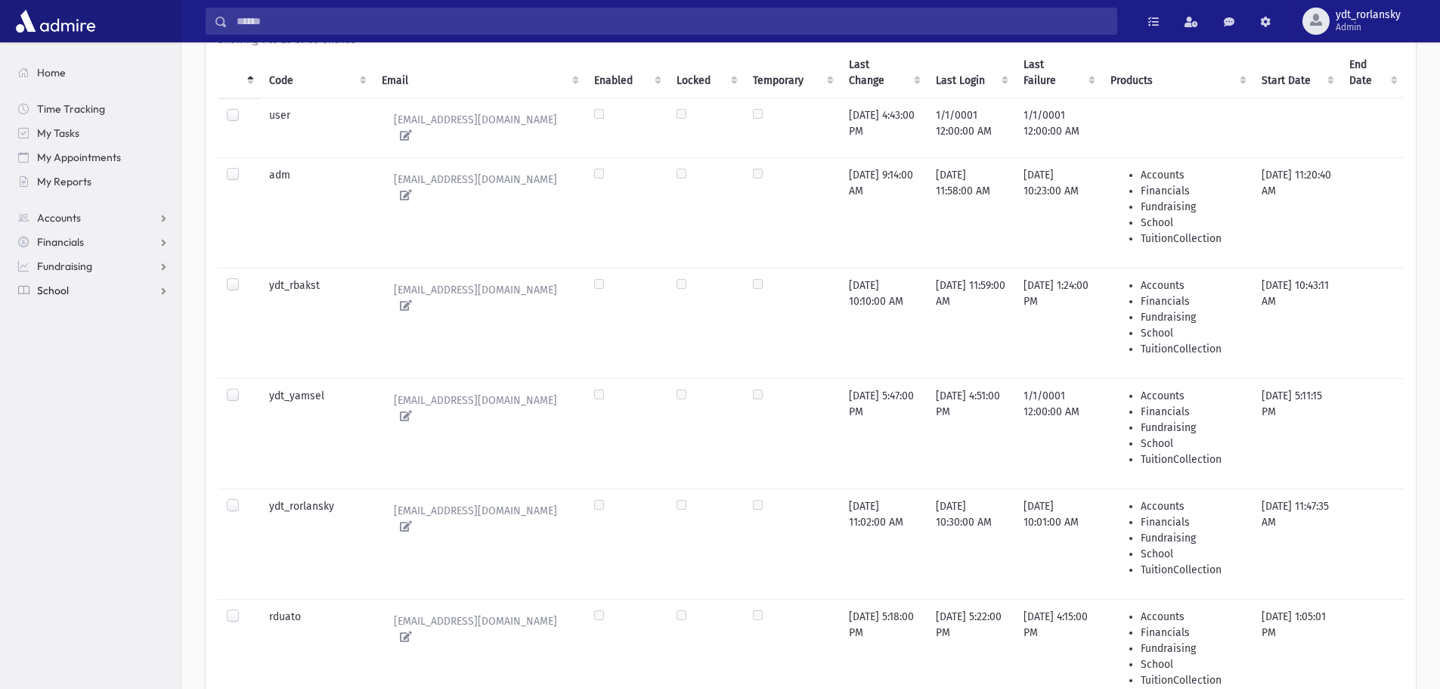
click at [60, 293] on span "School" at bounding box center [53, 290] width 32 height 14
click at [66, 336] on span "Attendance" at bounding box center [73, 339] width 56 height 14
click at [72, 358] on span "Entry" at bounding box center [70, 363] width 26 height 14
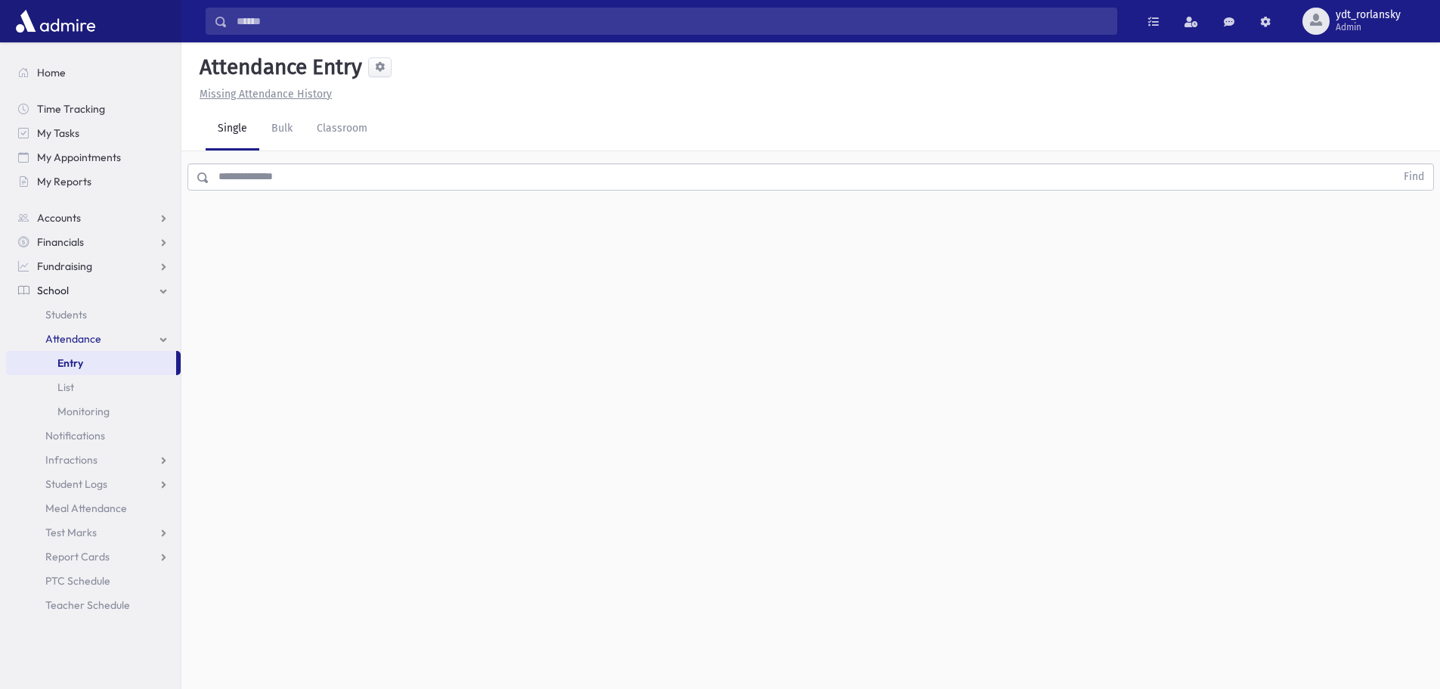
click at [276, 190] on input "text" at bounding box center [802, 176] width 1186 height 27
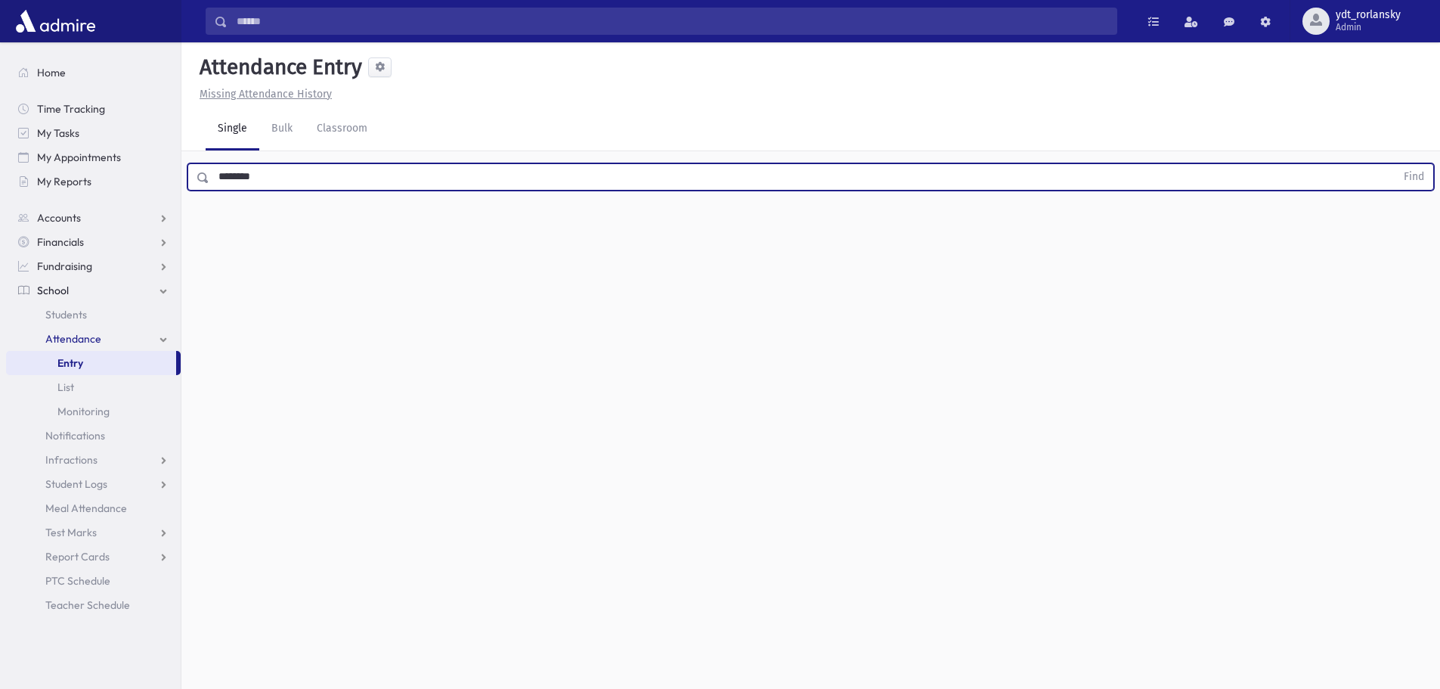
type input "********"
click at [1395, 164] on button "Find" at bounding box center [1414, 177] width 39 height 26
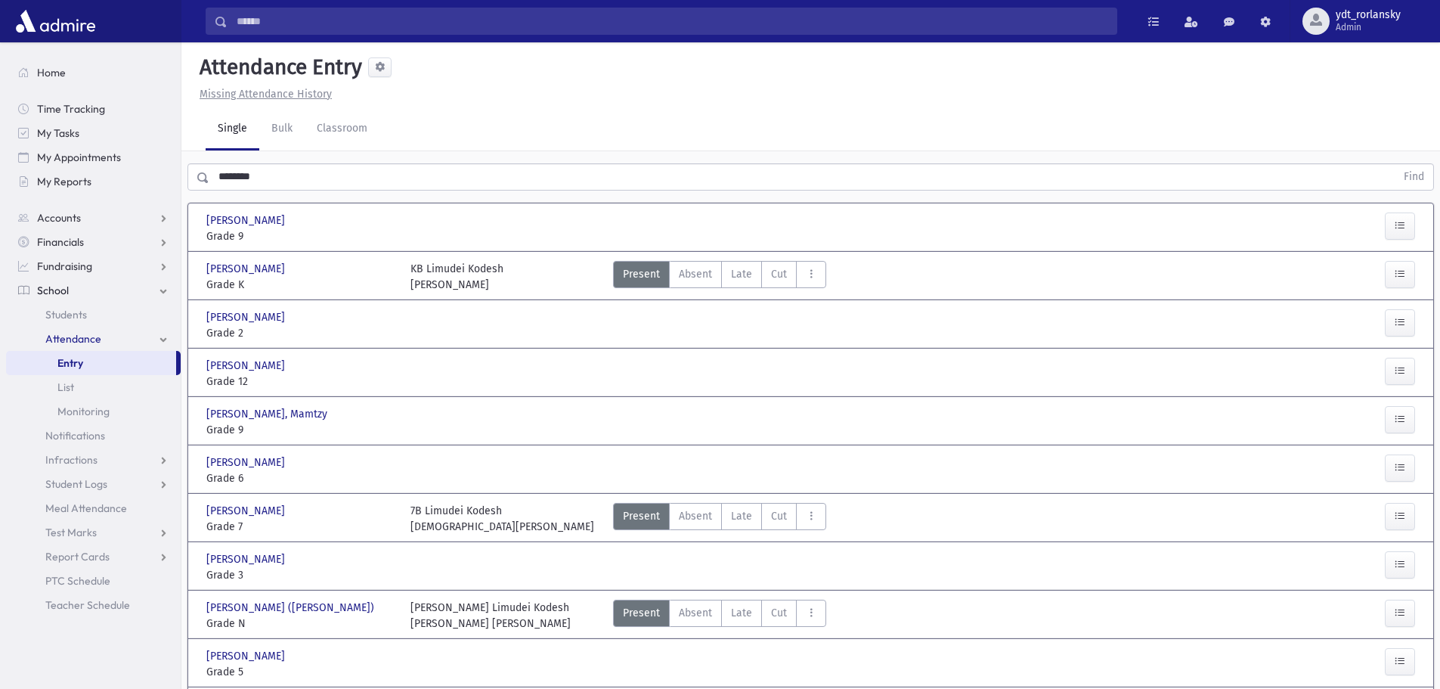
click at [434, 460] on div at bounding box center [505, 470] width 204 height 32
click at [1404, 468] on icon "button" at bounding box center [1400, 467] width 11 height 13
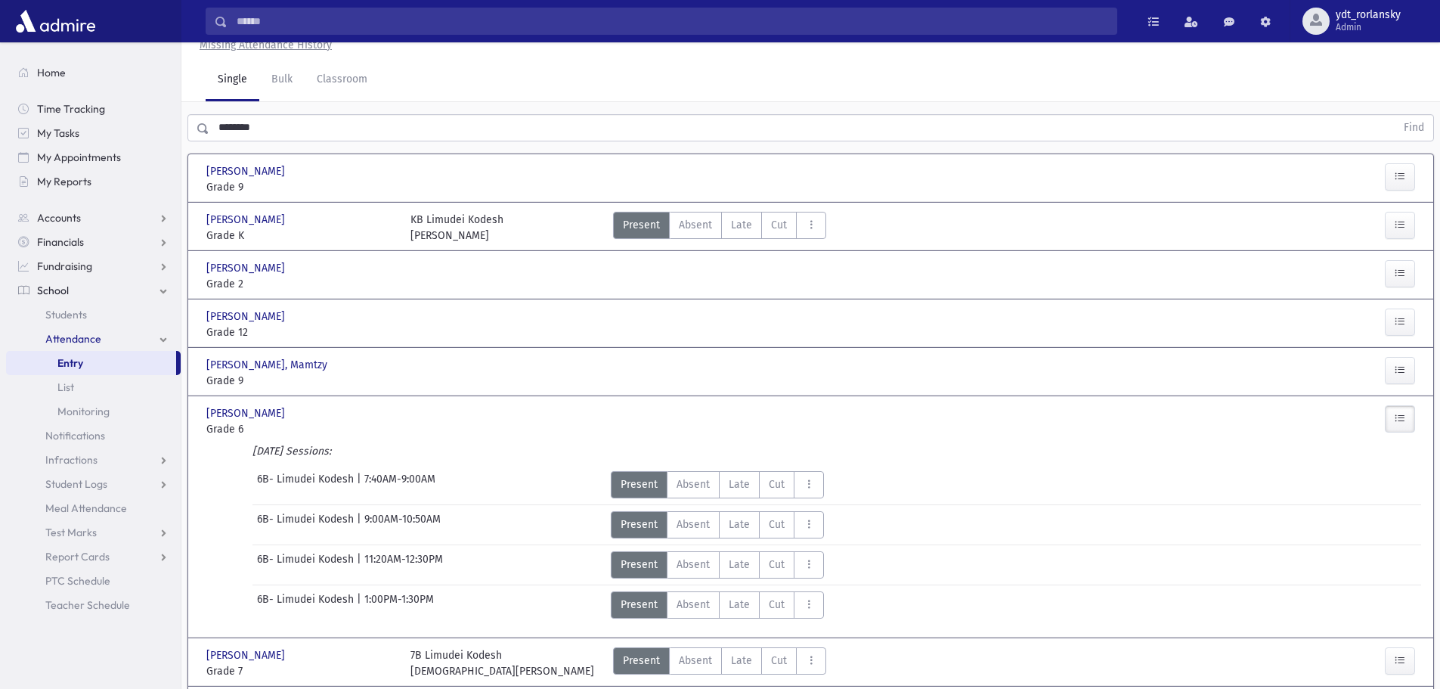
scroll to position [76, 0]
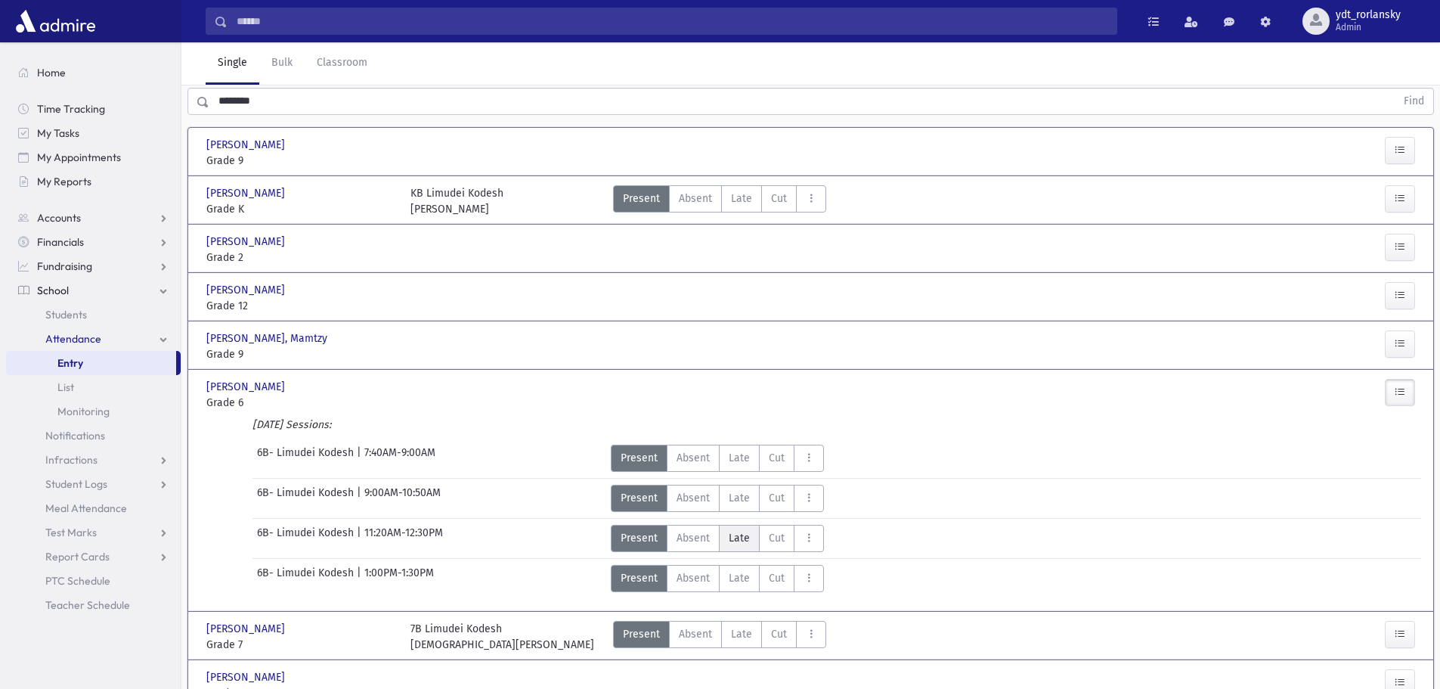
click at [736, 538] on span "Late" at bounding box center [739, 538] width 21 height 16
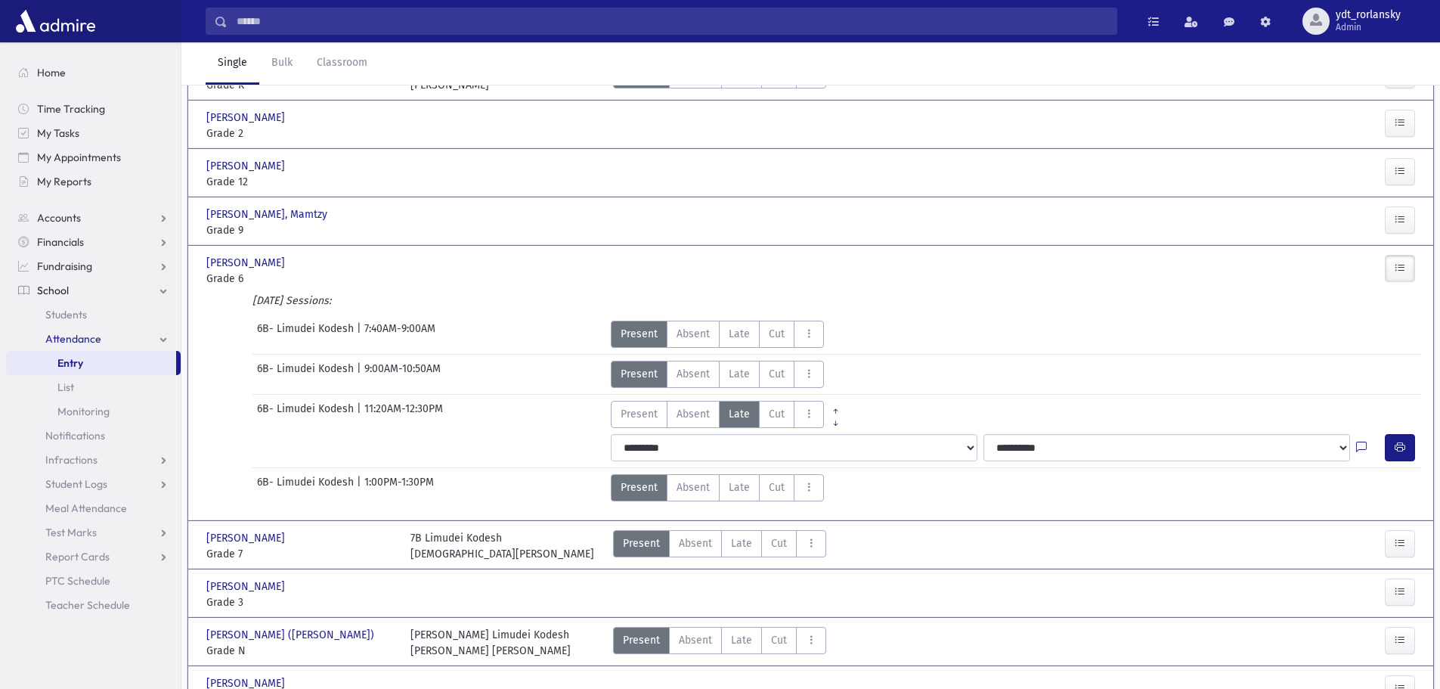
scroll to position [227, 0]
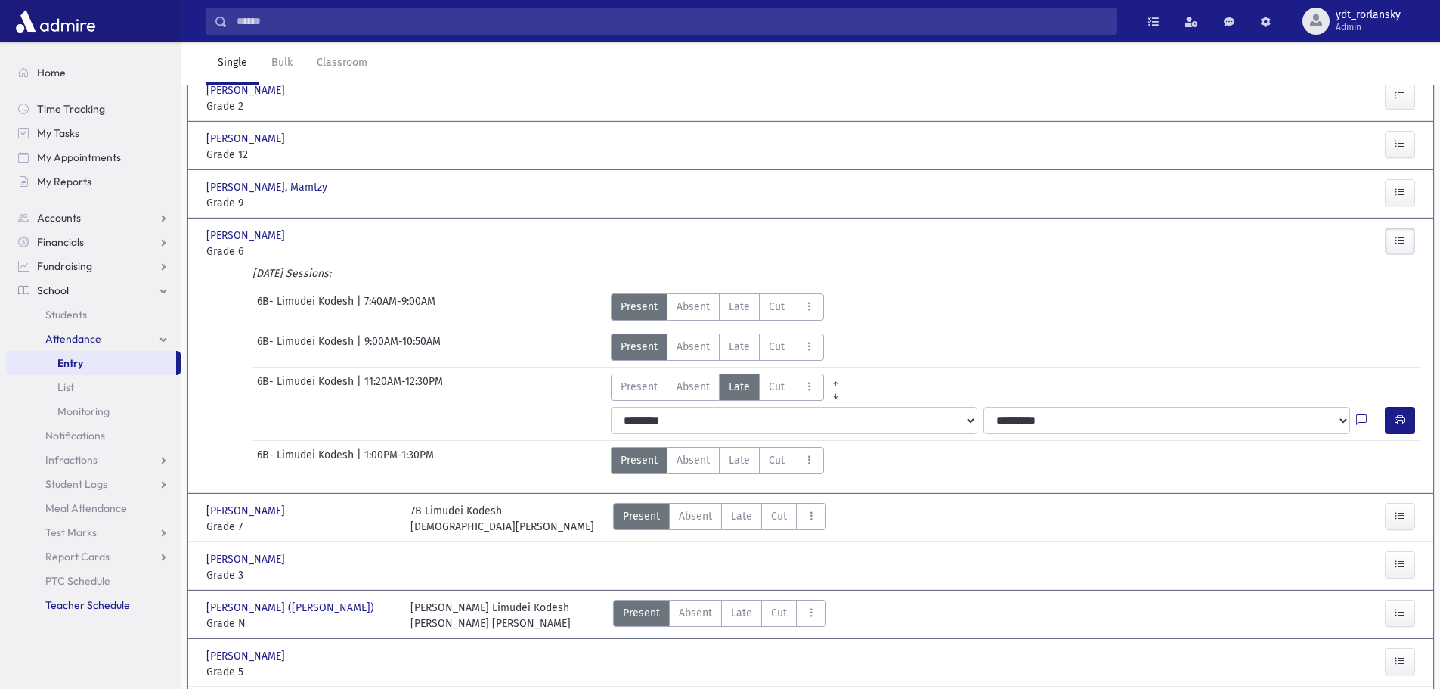
click at [88, 605] on span "Teacher Schedule" at bounding box center [87, 605] width 85 height 14
click at [95, 603] on span "Teacher Schedule" at bounding box center [87, 605] width 85 height 14
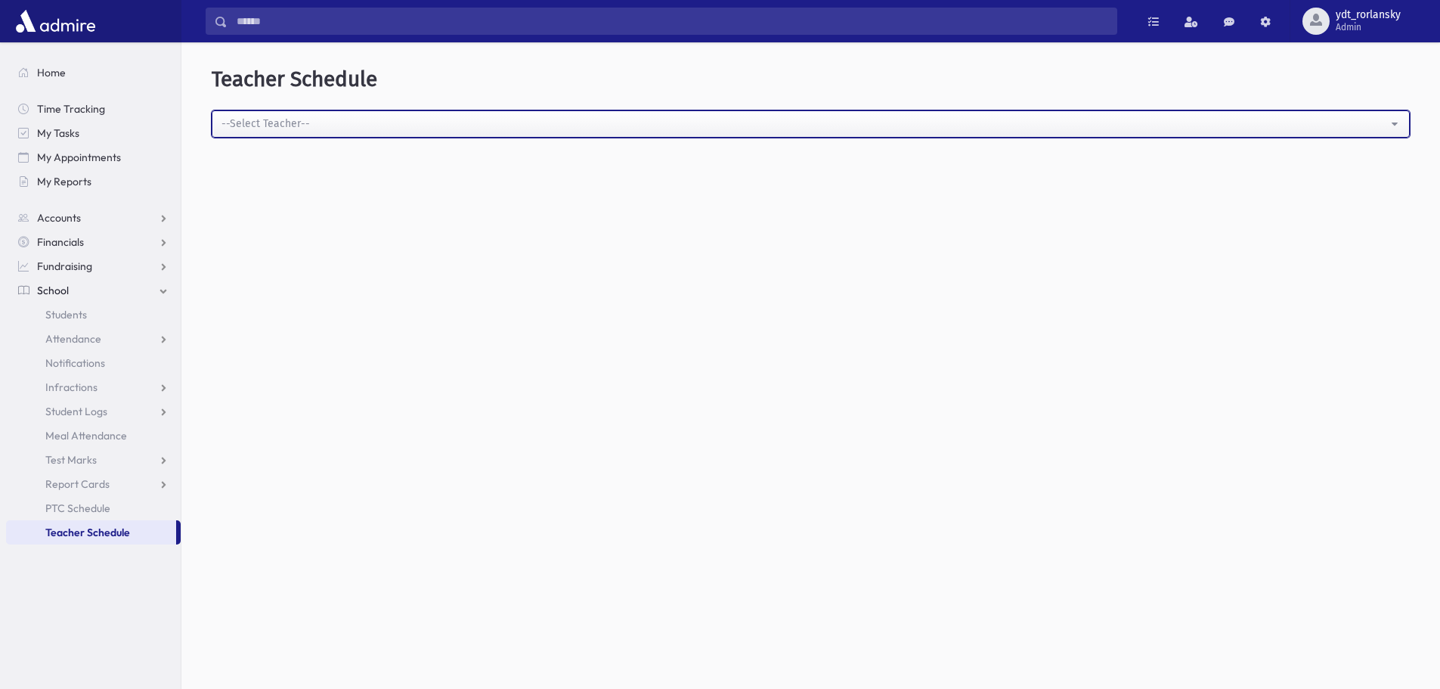
click at [308, 111] on button "--Select Teacher--" at bounding box center [811, 123] width 1198 height 27
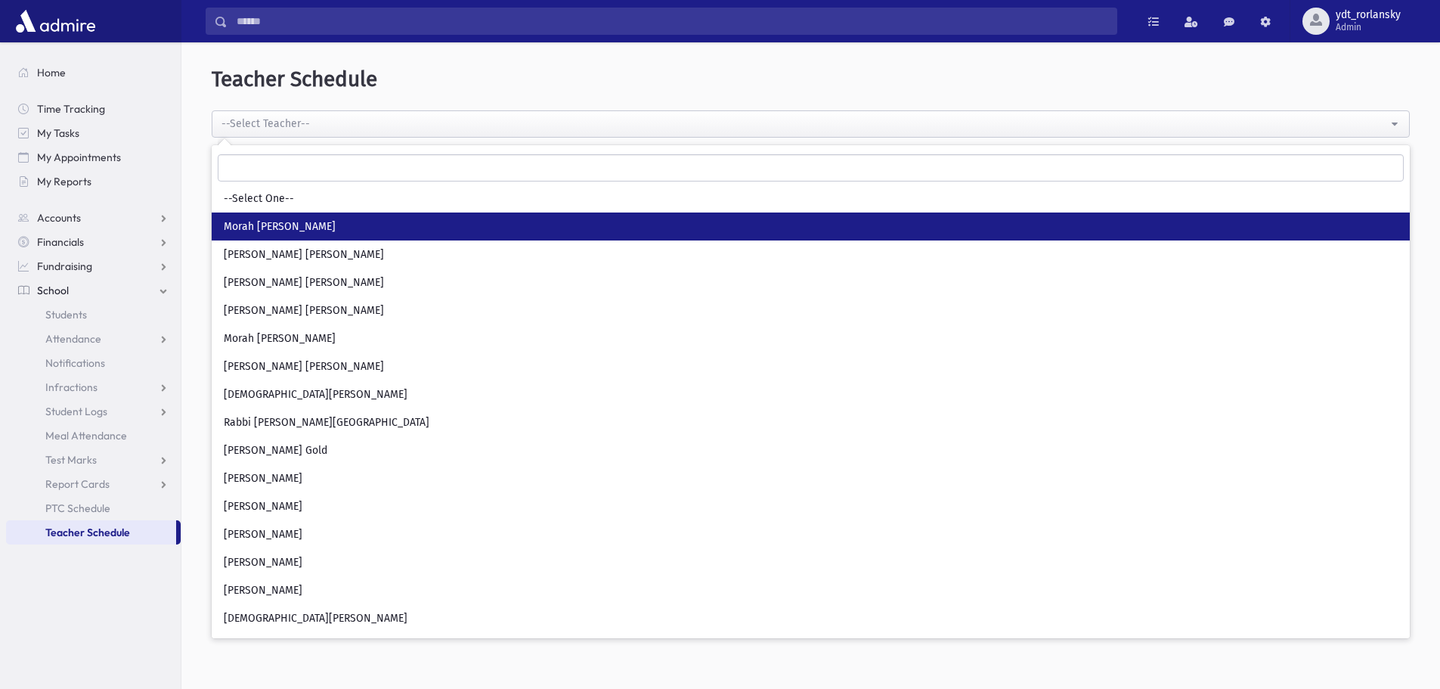
click at [315, 218] on link "Morah [PERSON_NAME]" at bounding box center [811, 226] width 1198 height 28
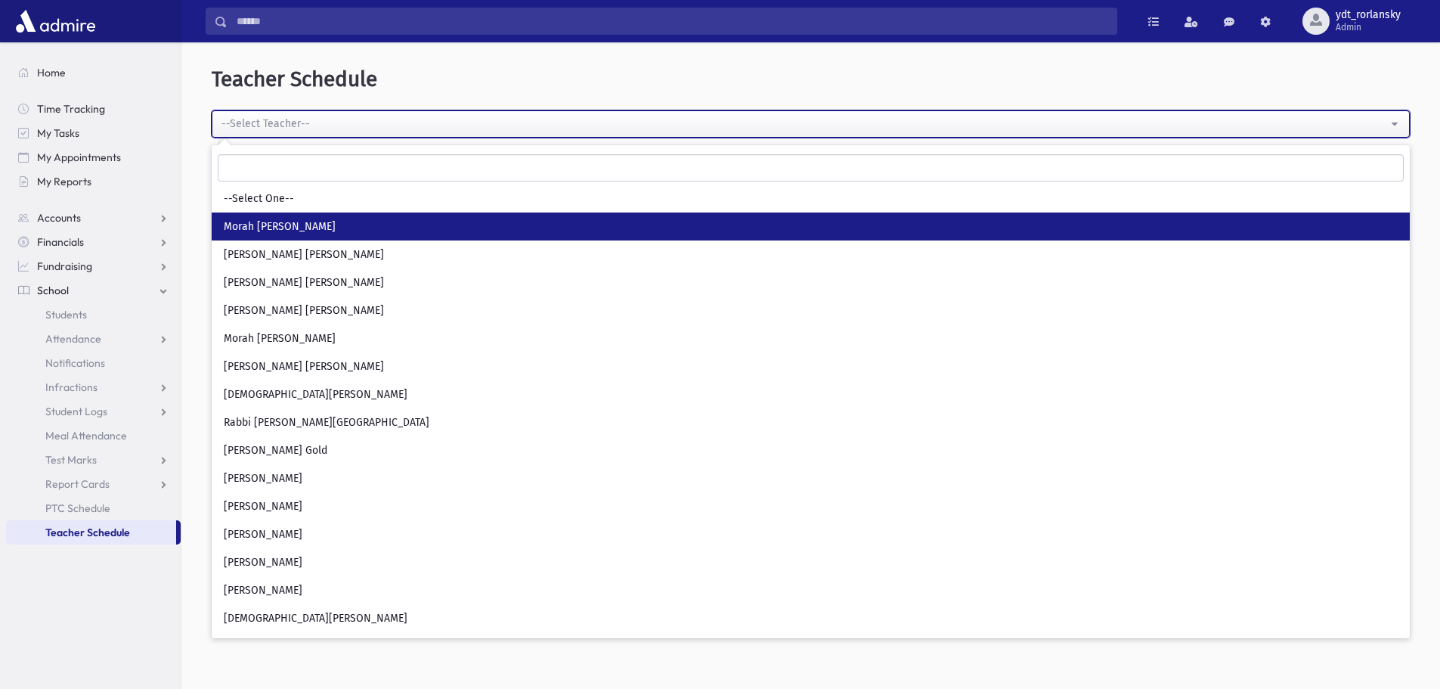
select select "**"
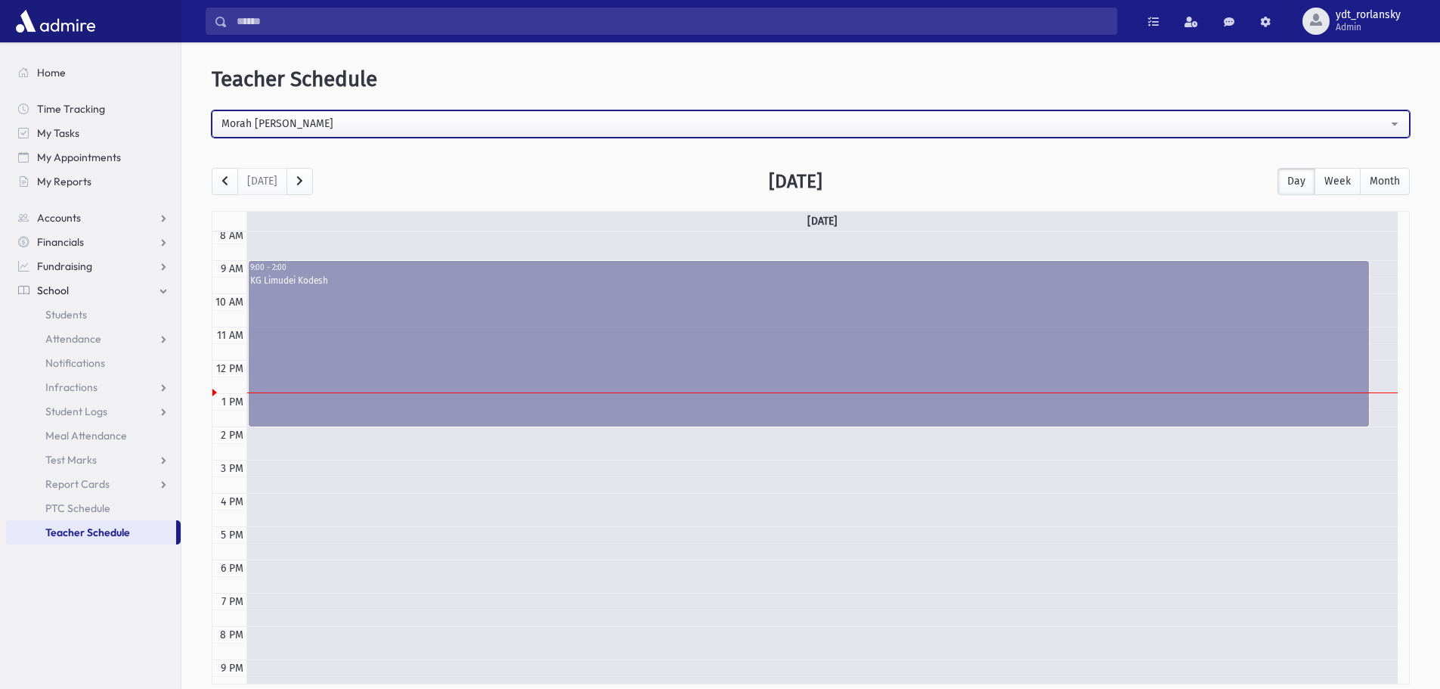
scroll to position [195, 0]
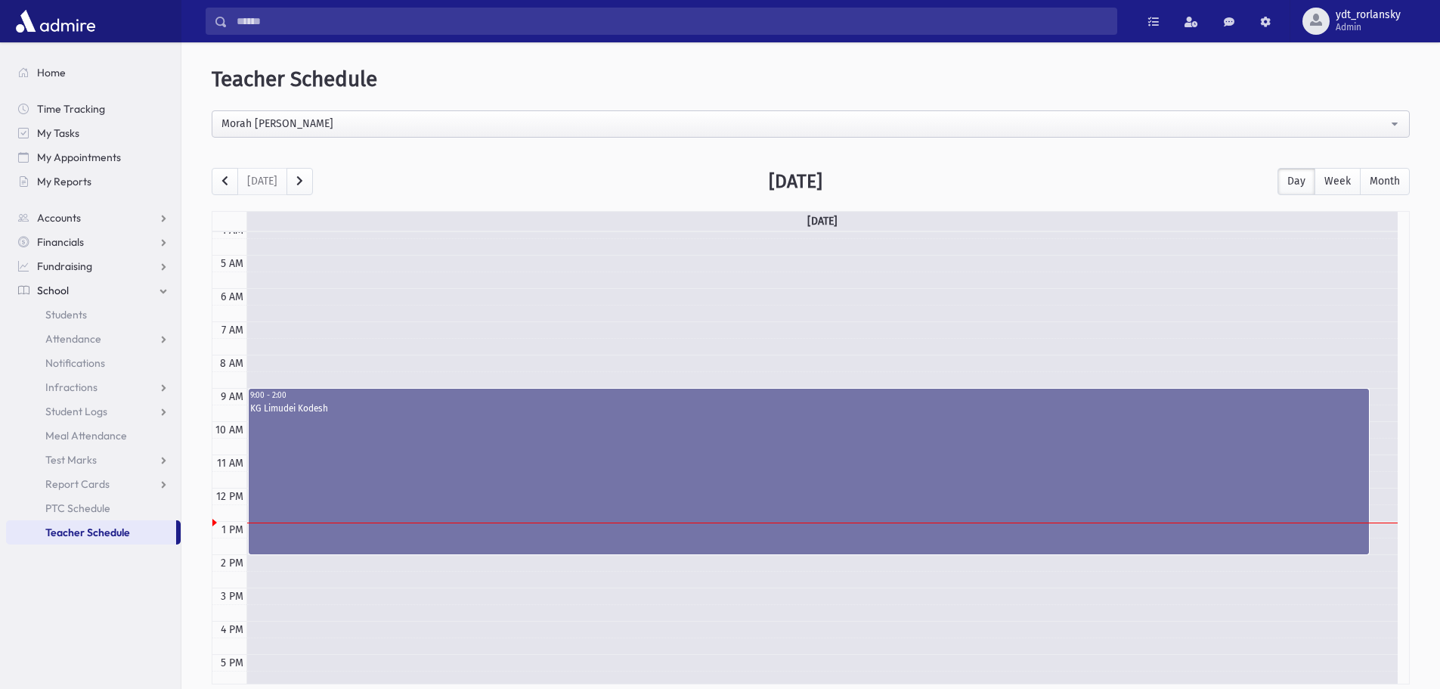
scroll to position [119, 0]
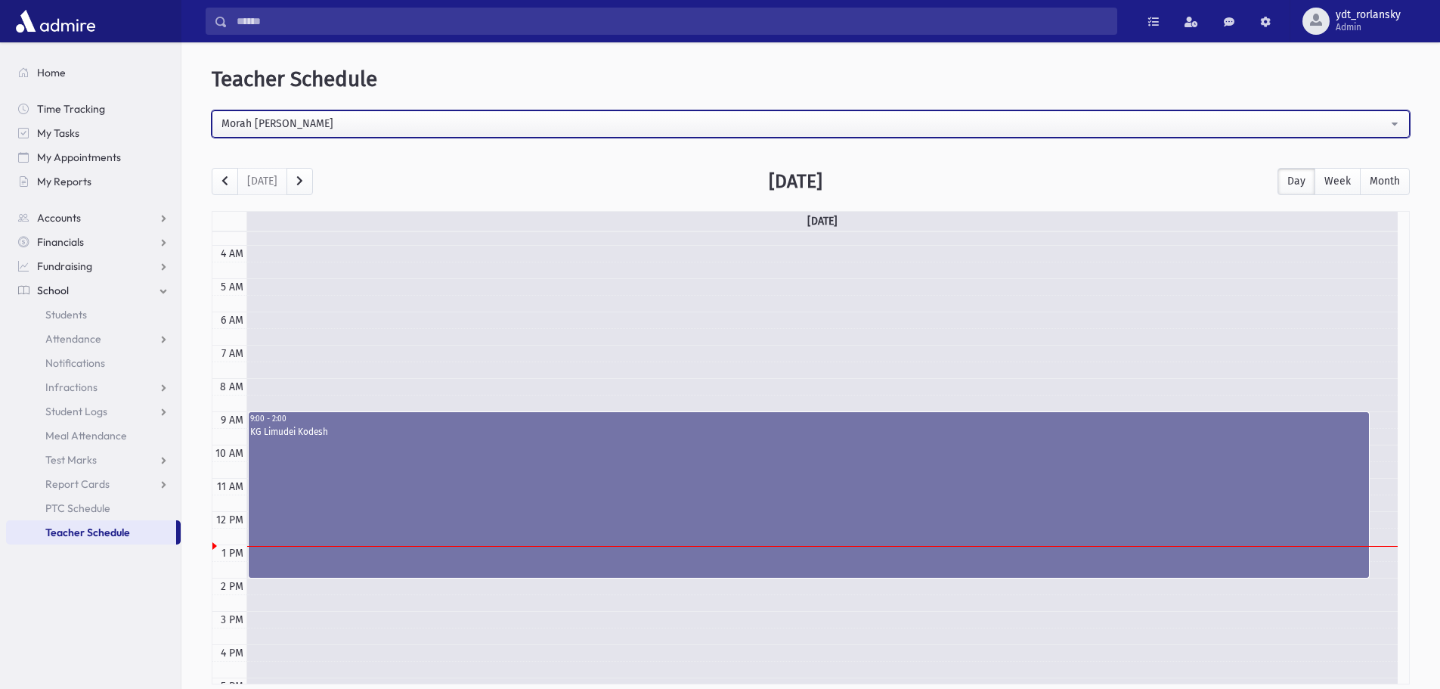
click at [1384, 119] on div "Morah [PERSON_NAME]" at bounding box center [804, 124] width 1166 height 16
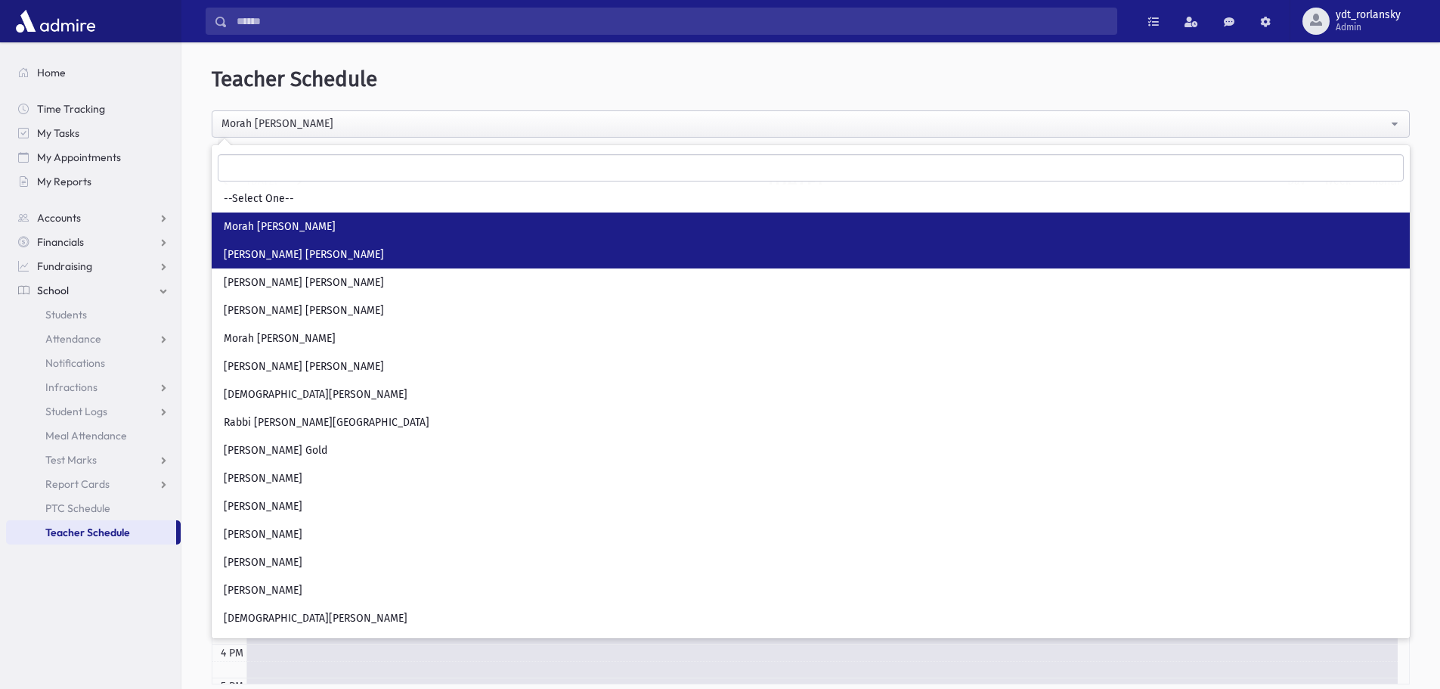
click at [1090, 242] on link "[PERSON_NAME] [PERSON_NAME]" at bounding box center [811, 254] width 1198 height 28
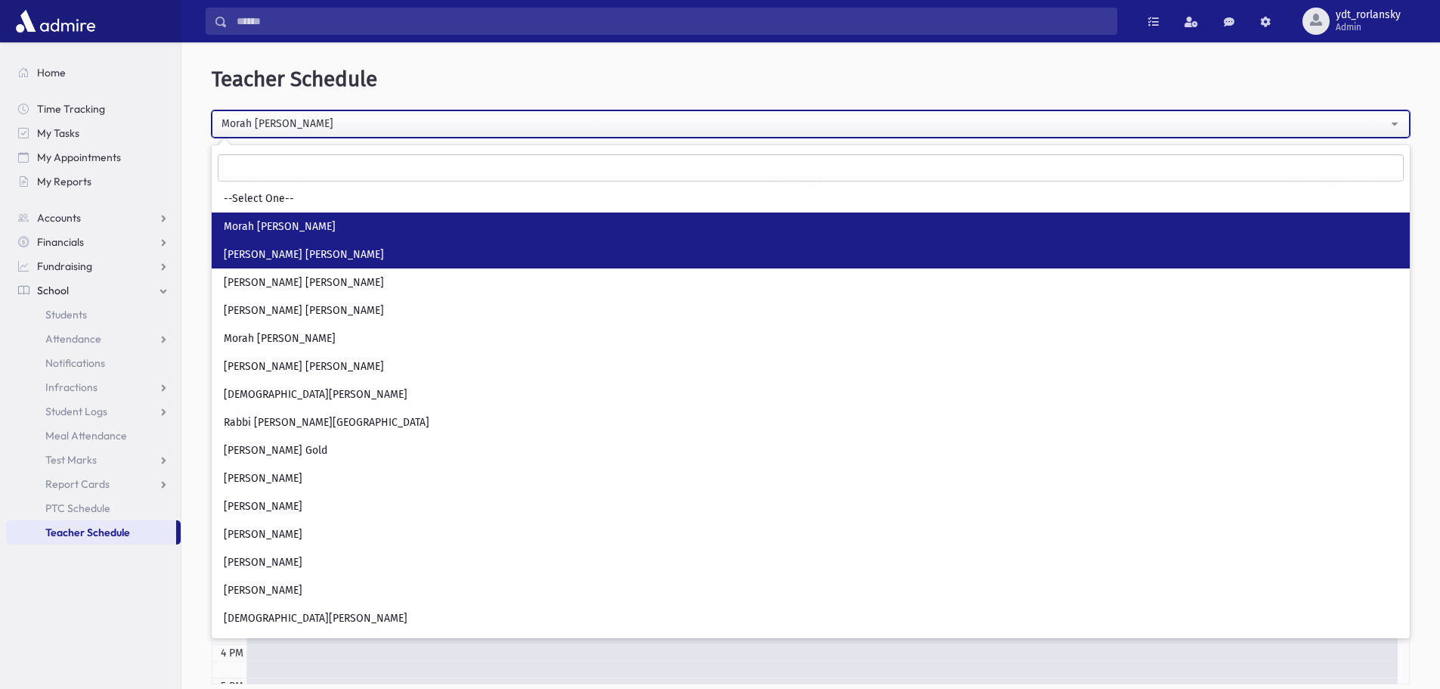
select select "**"
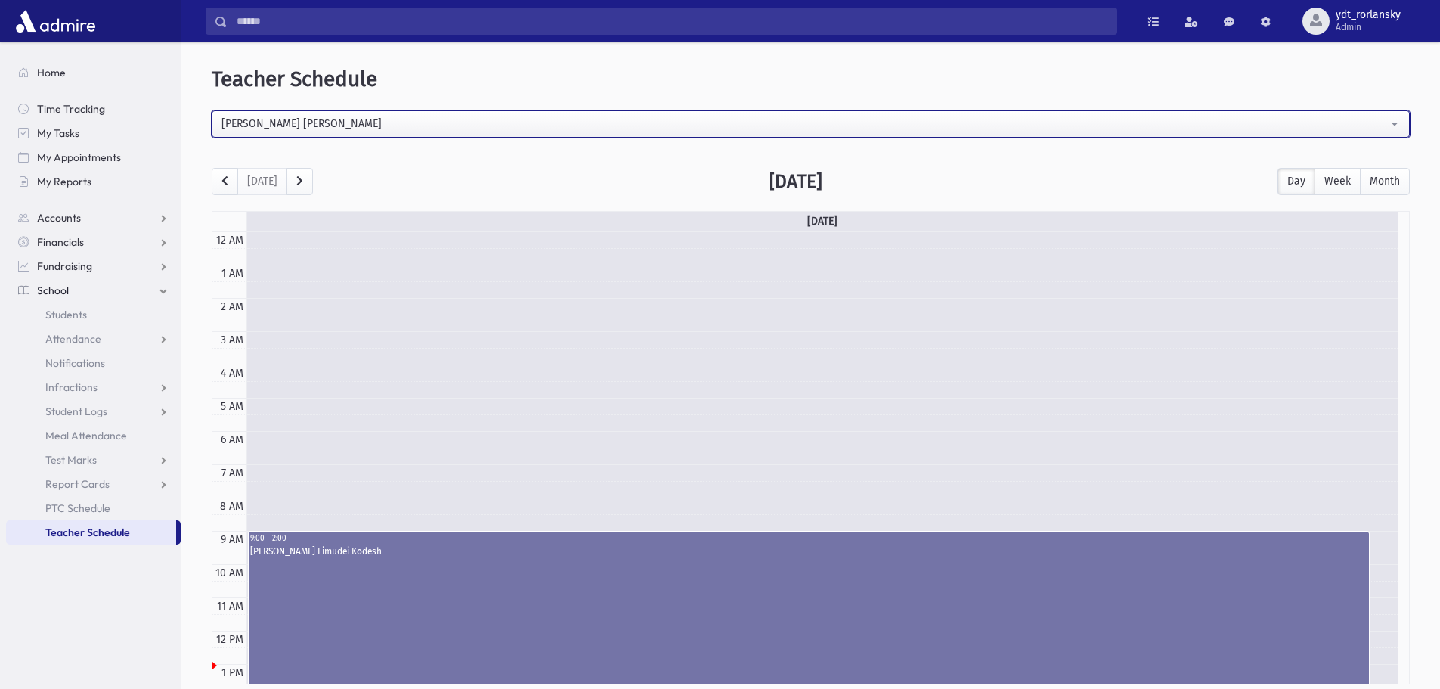
scroll to position [200, 0]
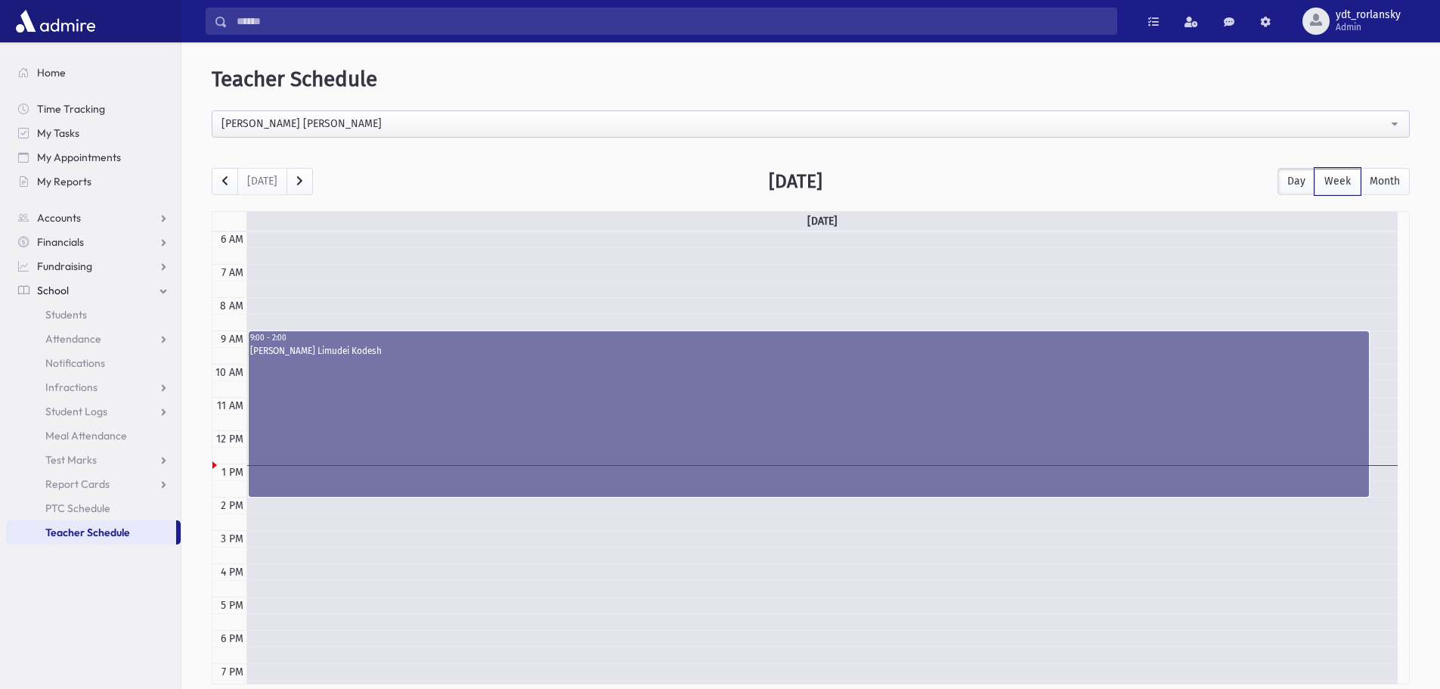
click at [1341, 172] on button "Week" at bounding box center [1337, 181] width 46 height 27
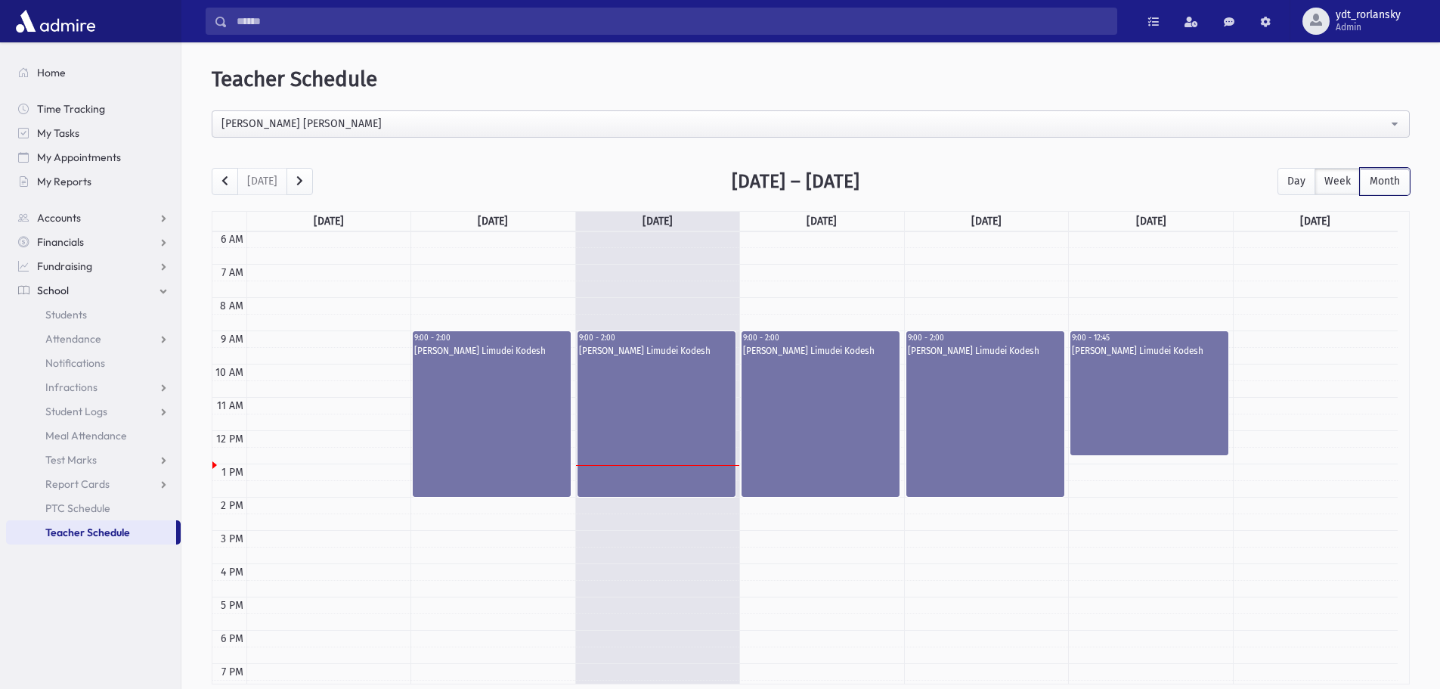
click at [1379, 190] on button "Month" at bounding box center [1385, 181] width 50 height 27
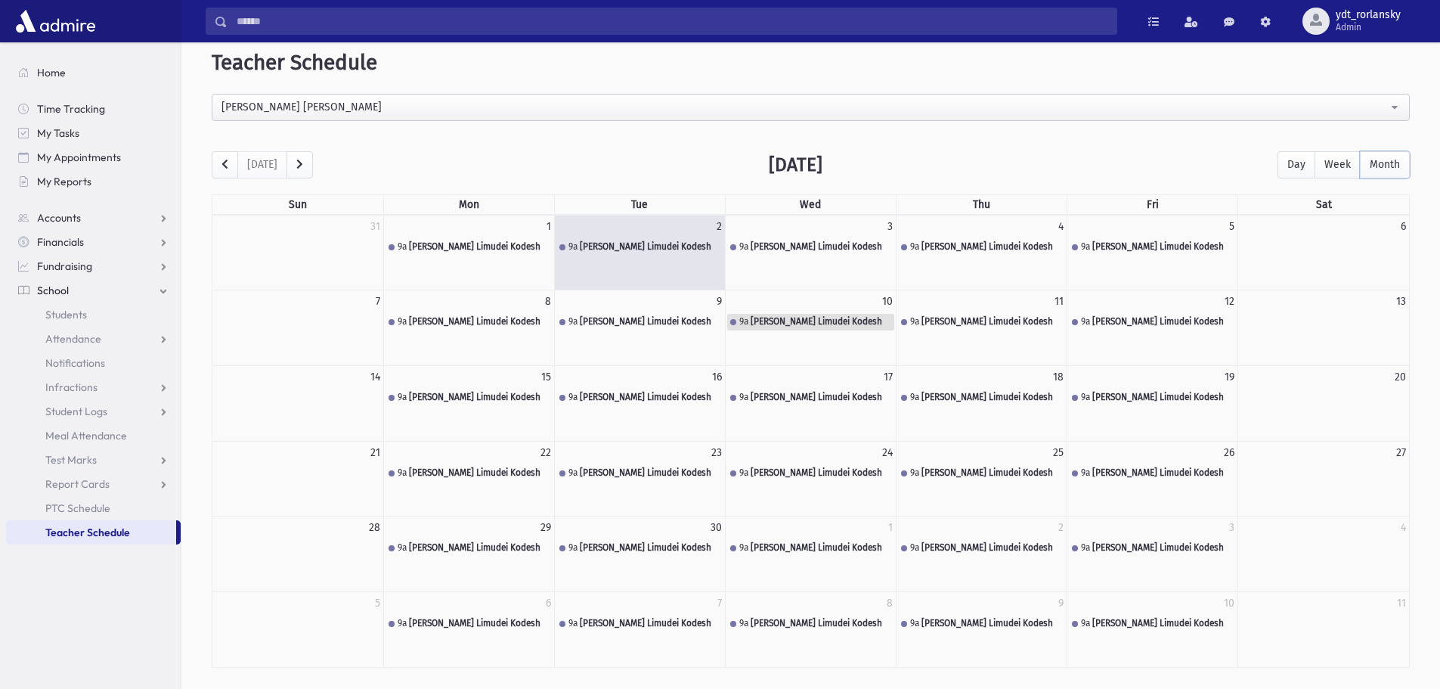
scroll to position [0, 0]
